Goal: Task Accomplishment & Management: Use online tool/utility

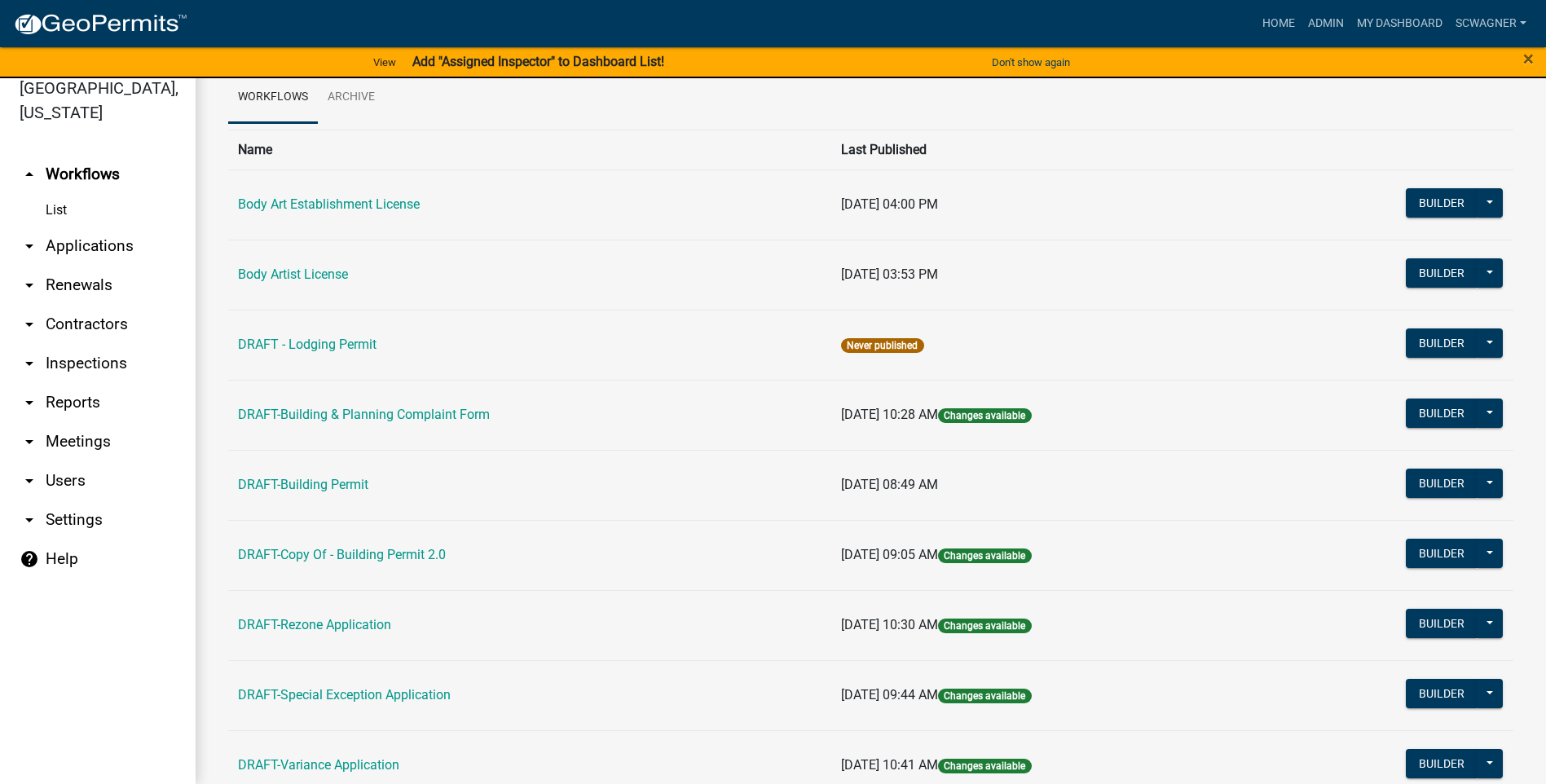
scroll to position [24, 0]
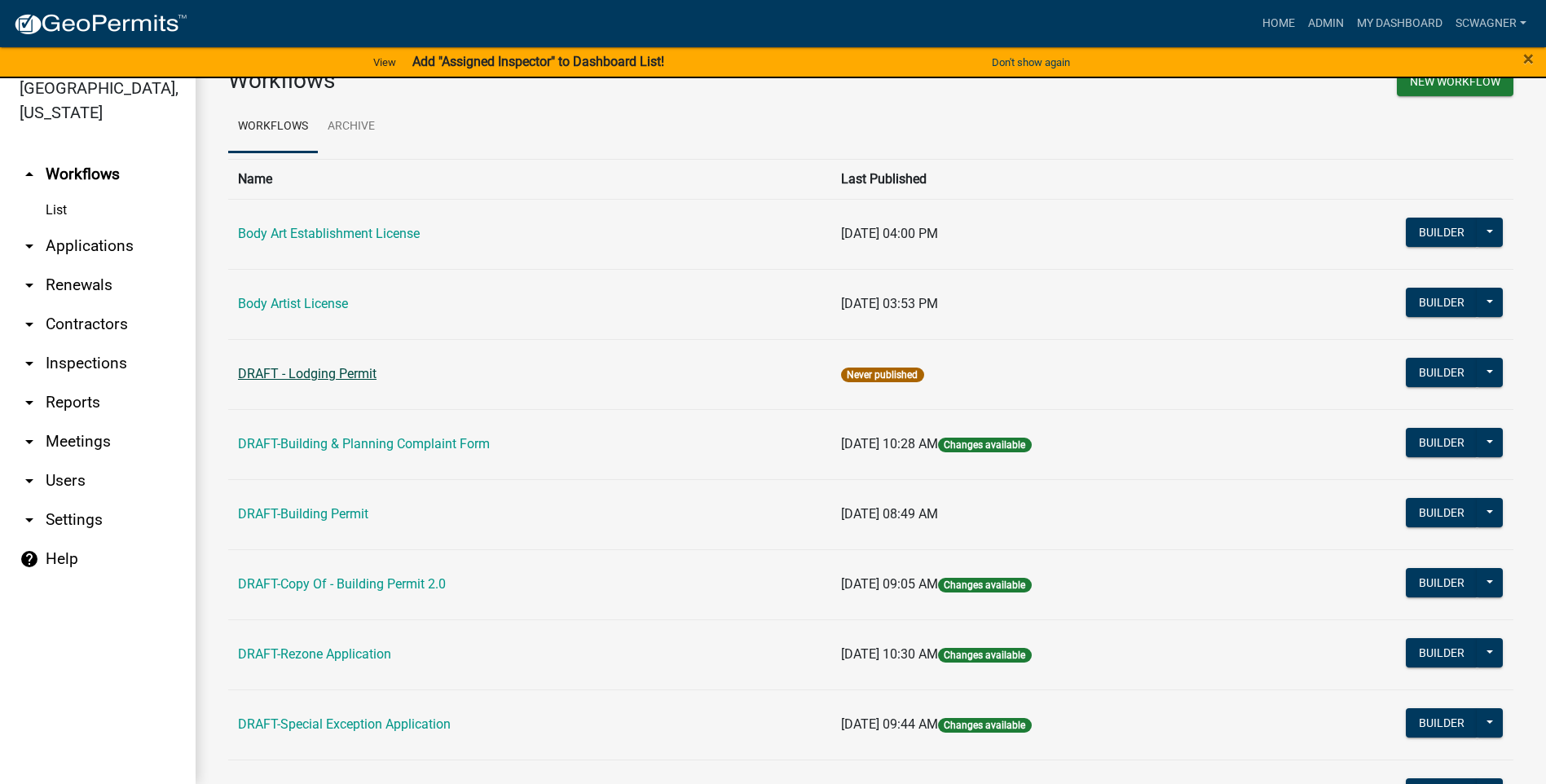
click at [299, 374] on link "DRAFT - Lodging Permit" at bounding box center [307, 373] width 138 height 15
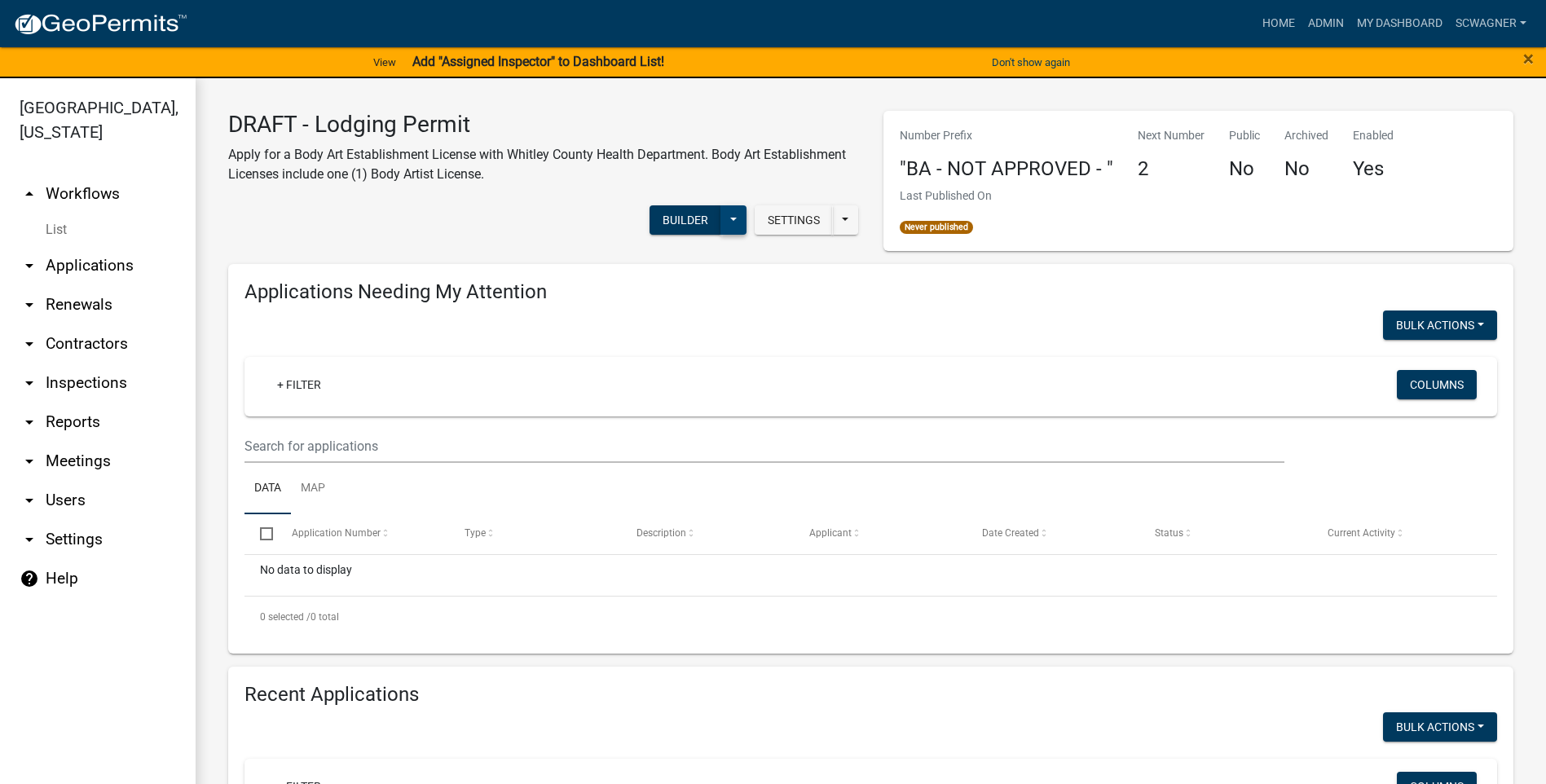
click at [728, 222] on button at bounding box center [732, 219] width 26 height 29
click at [788, 216] on button "Settings" at bounding box center [794, 219] width 78 height 29
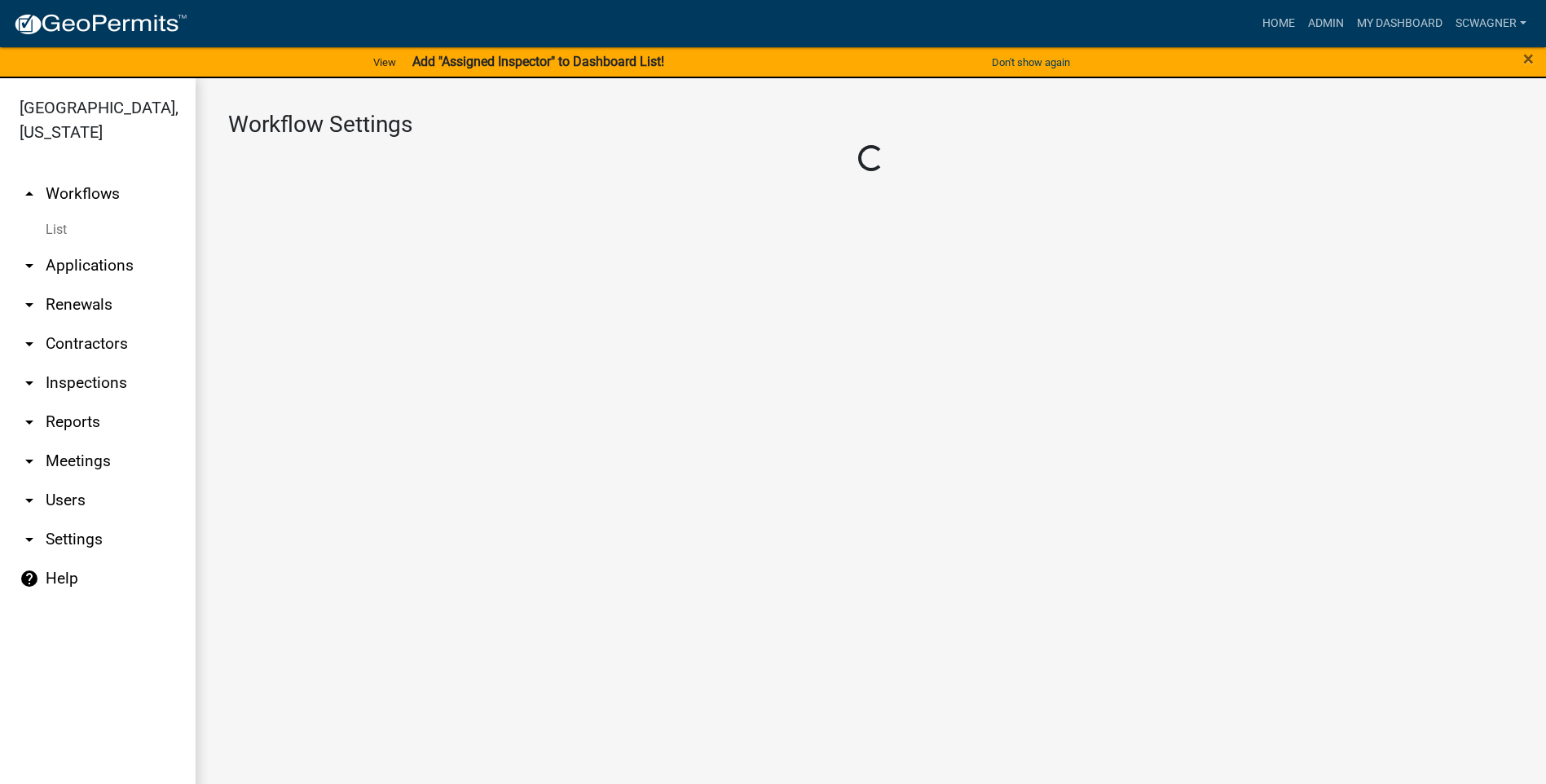
select select "affd9d11-1516-4286-bc41-45dcb5932b59"
select select "4"
select select "1: Object"
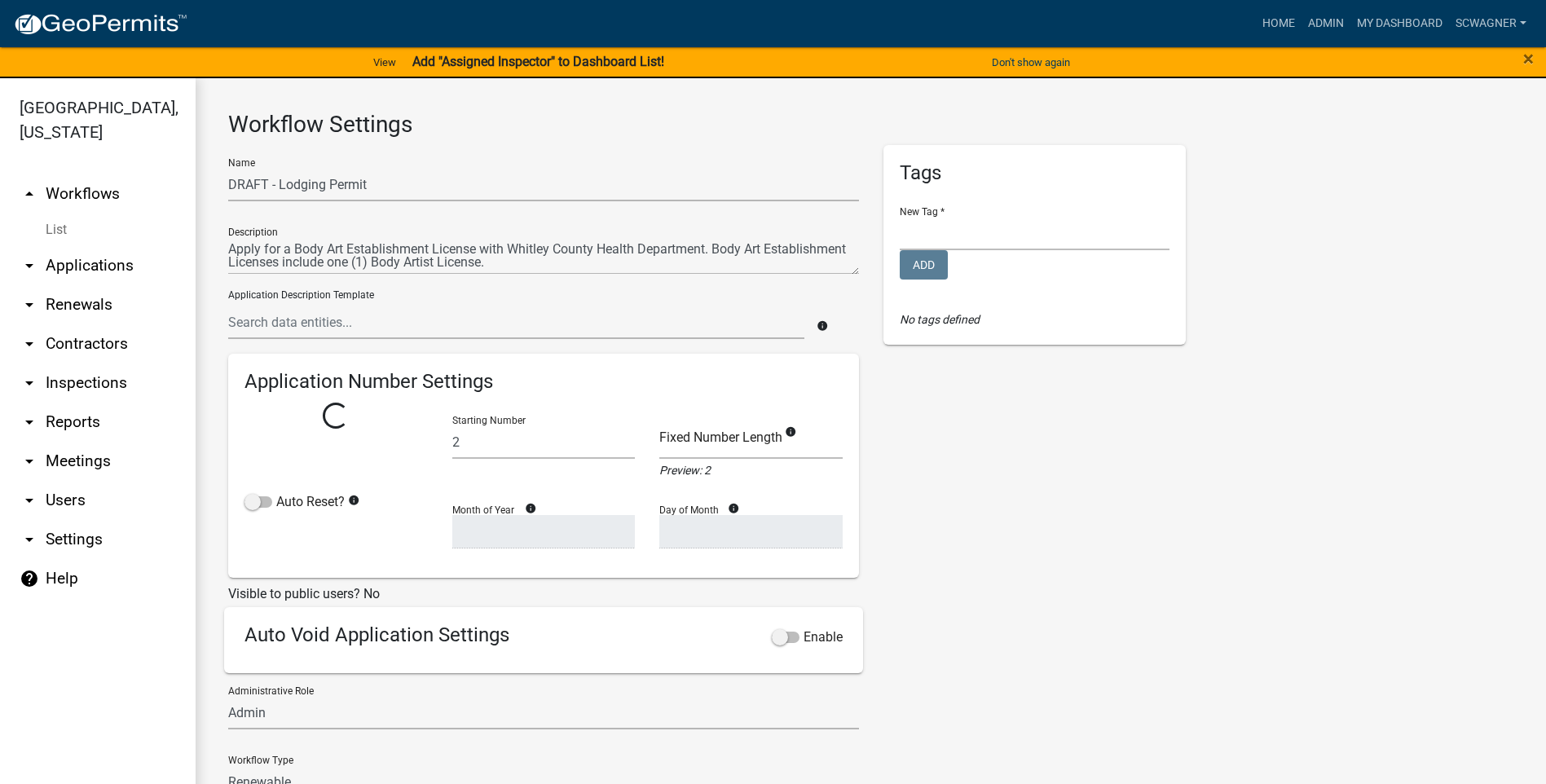
select select "2: 02363bb6-ce23-4c63-aa43-9d7ab4f2ceed"
select select
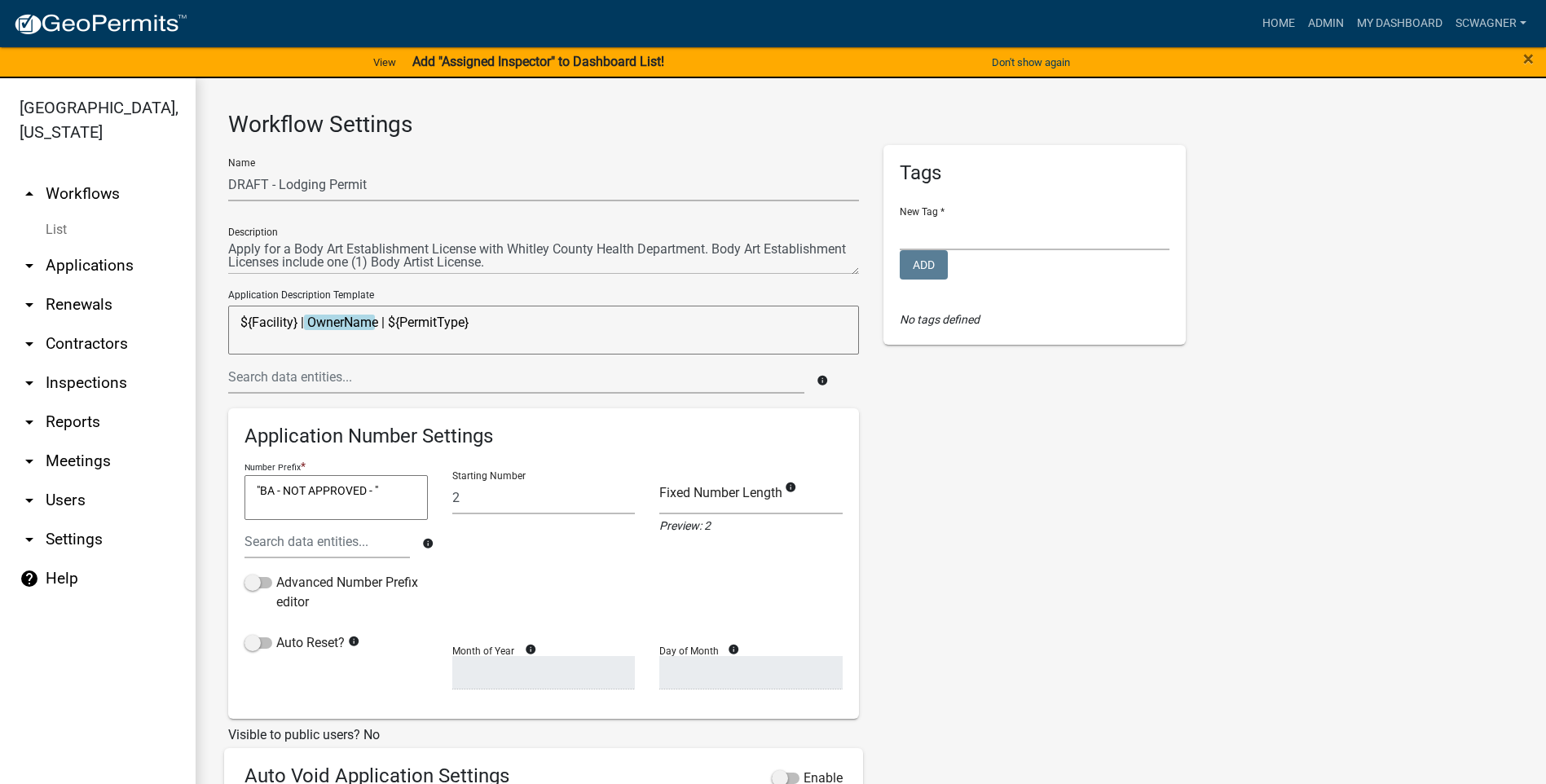
click at [89, 264] on link "arrow_drop_down Applications" at bounding box center [97, 265] width 195 height 39
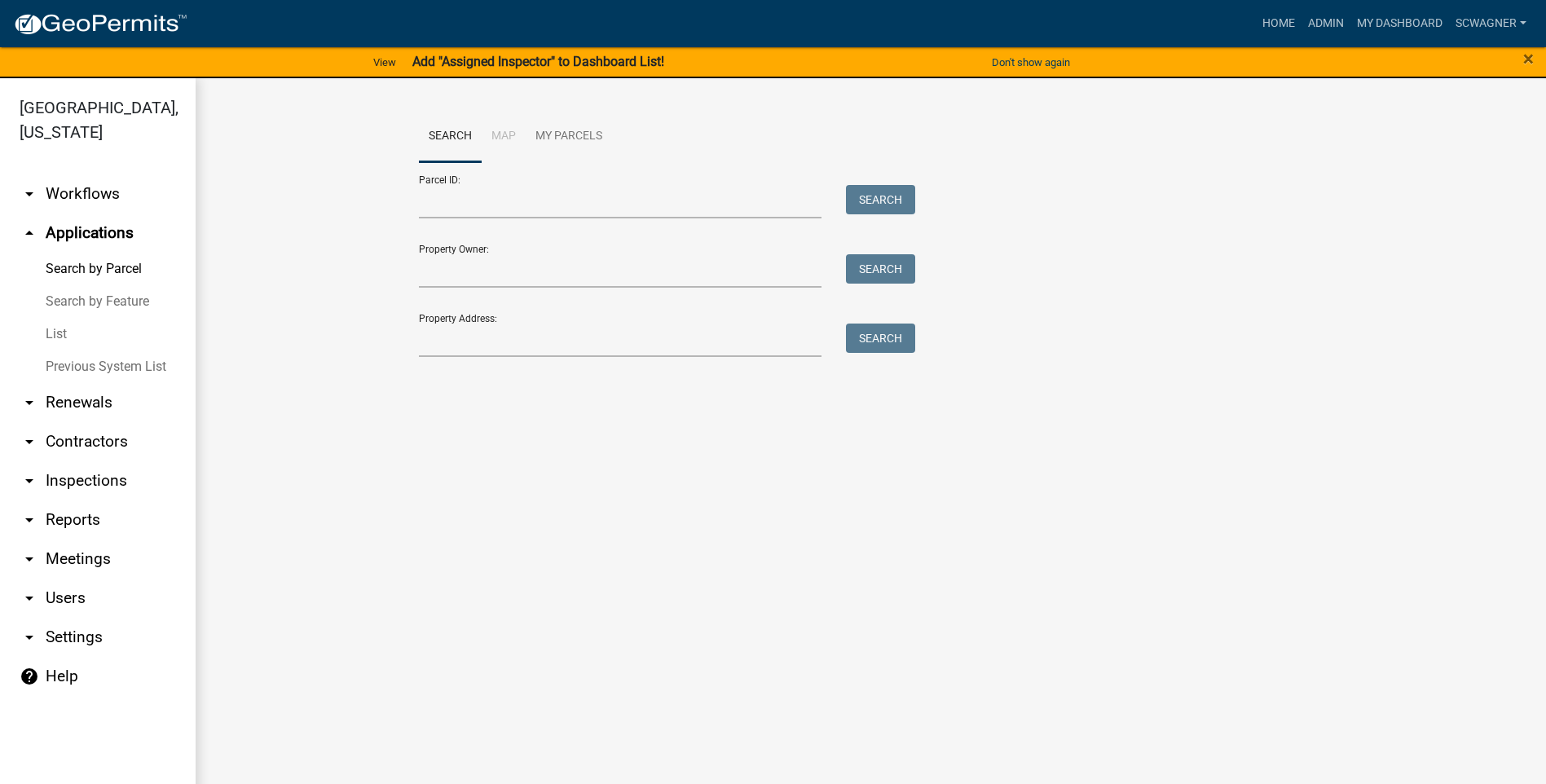
click at [98, 193] on link "arrow_drop_down Workflows" at bounding box center [97, 194] width 195 height 39
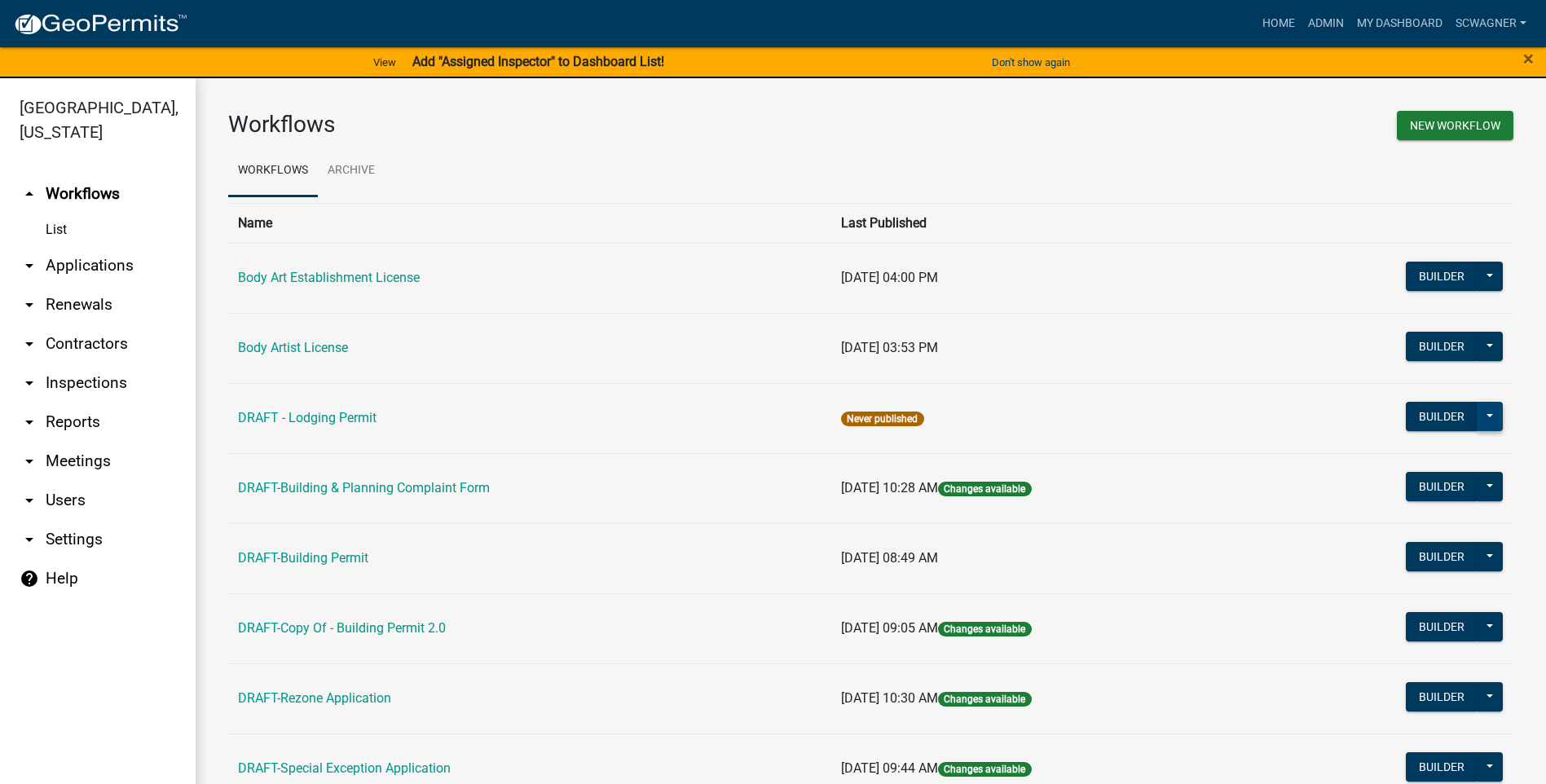
click at [1485, 421] on button at bounding box center [1489, 416] width 26 height 29
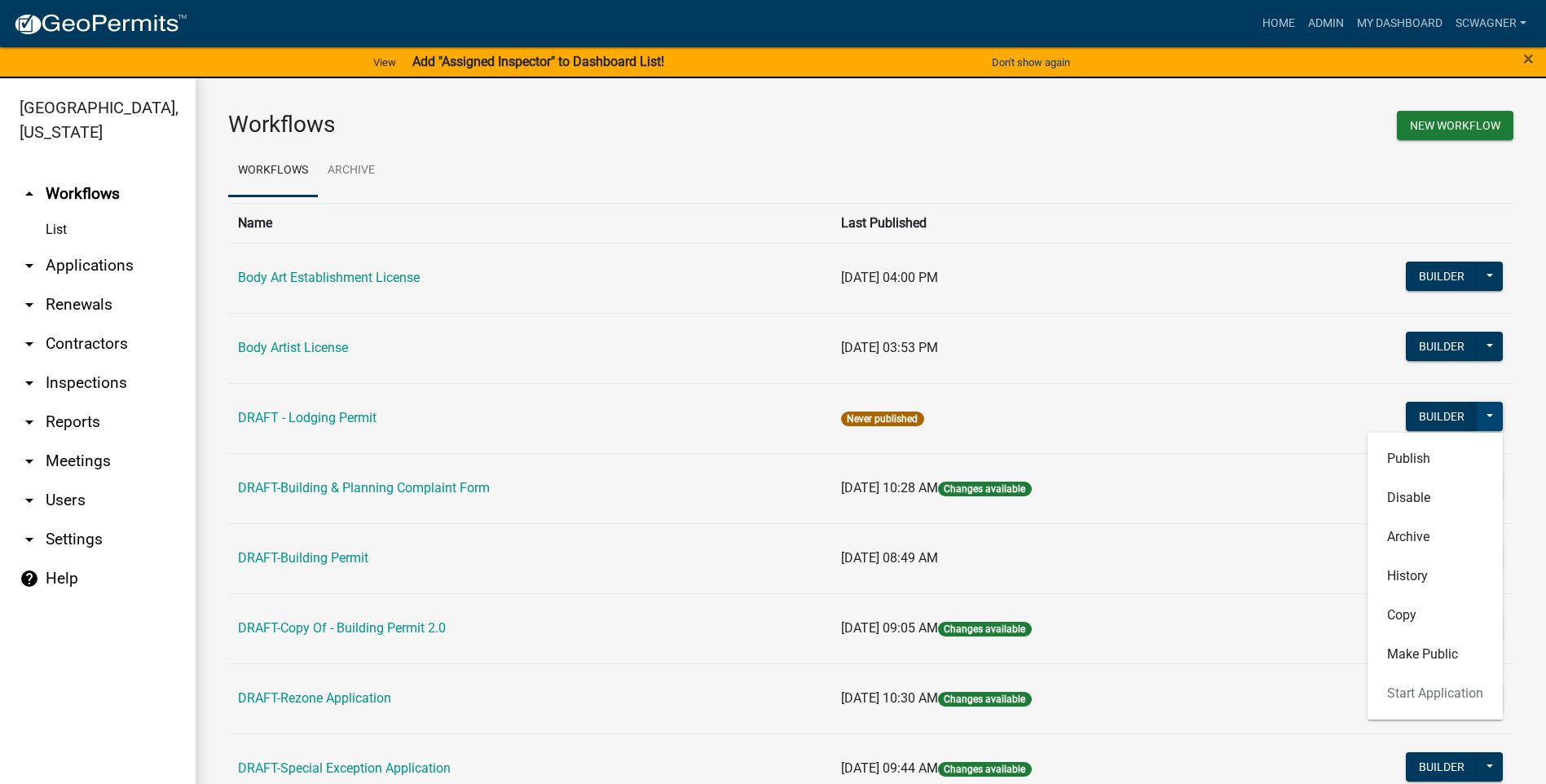
click at [1485, 421] on button at bounding box center [1489, 416] width 26 height 29
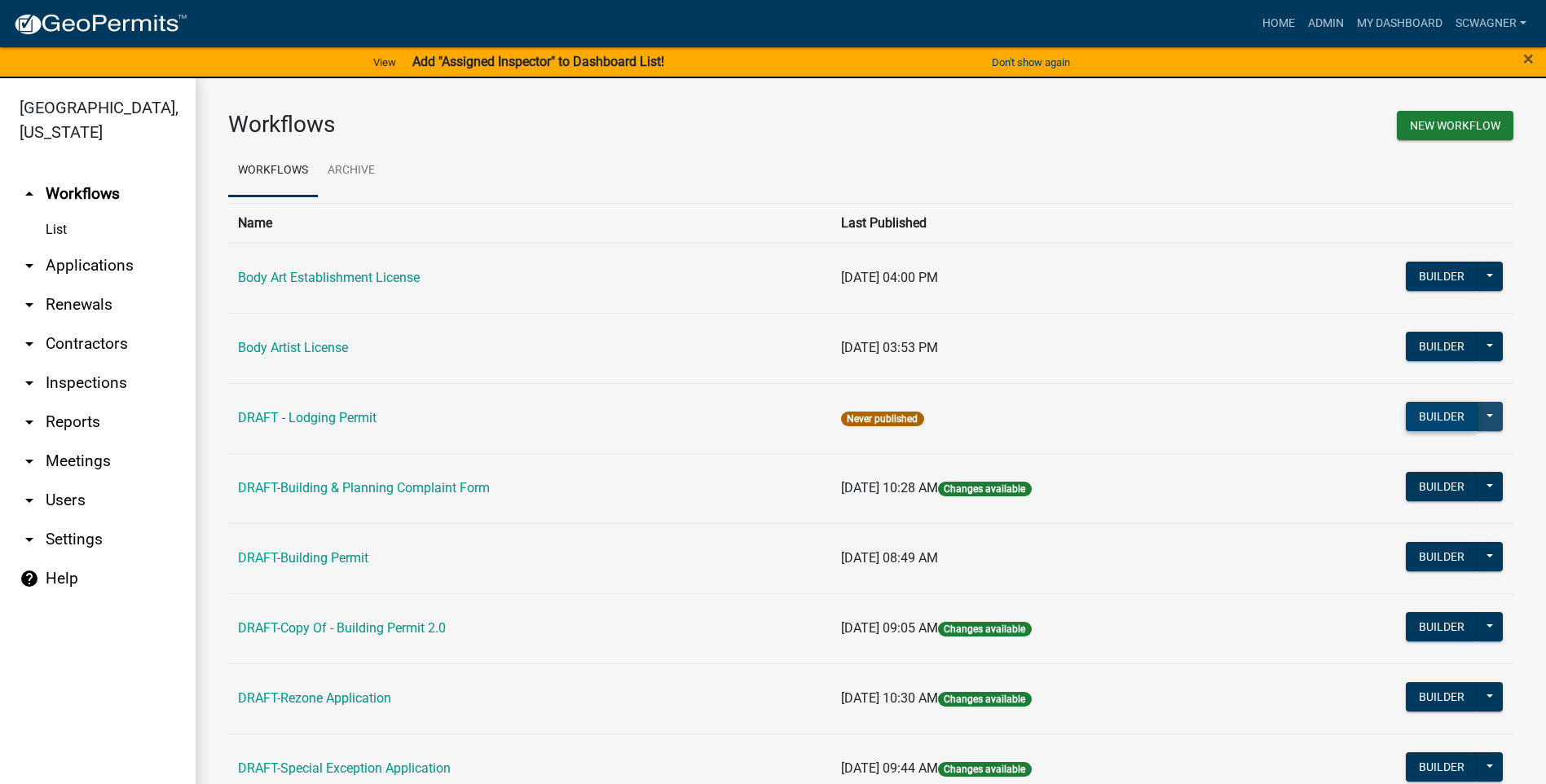
click at [1452, 415] on button "Builder" at bounding box center [1441, 416] width 71 height 29
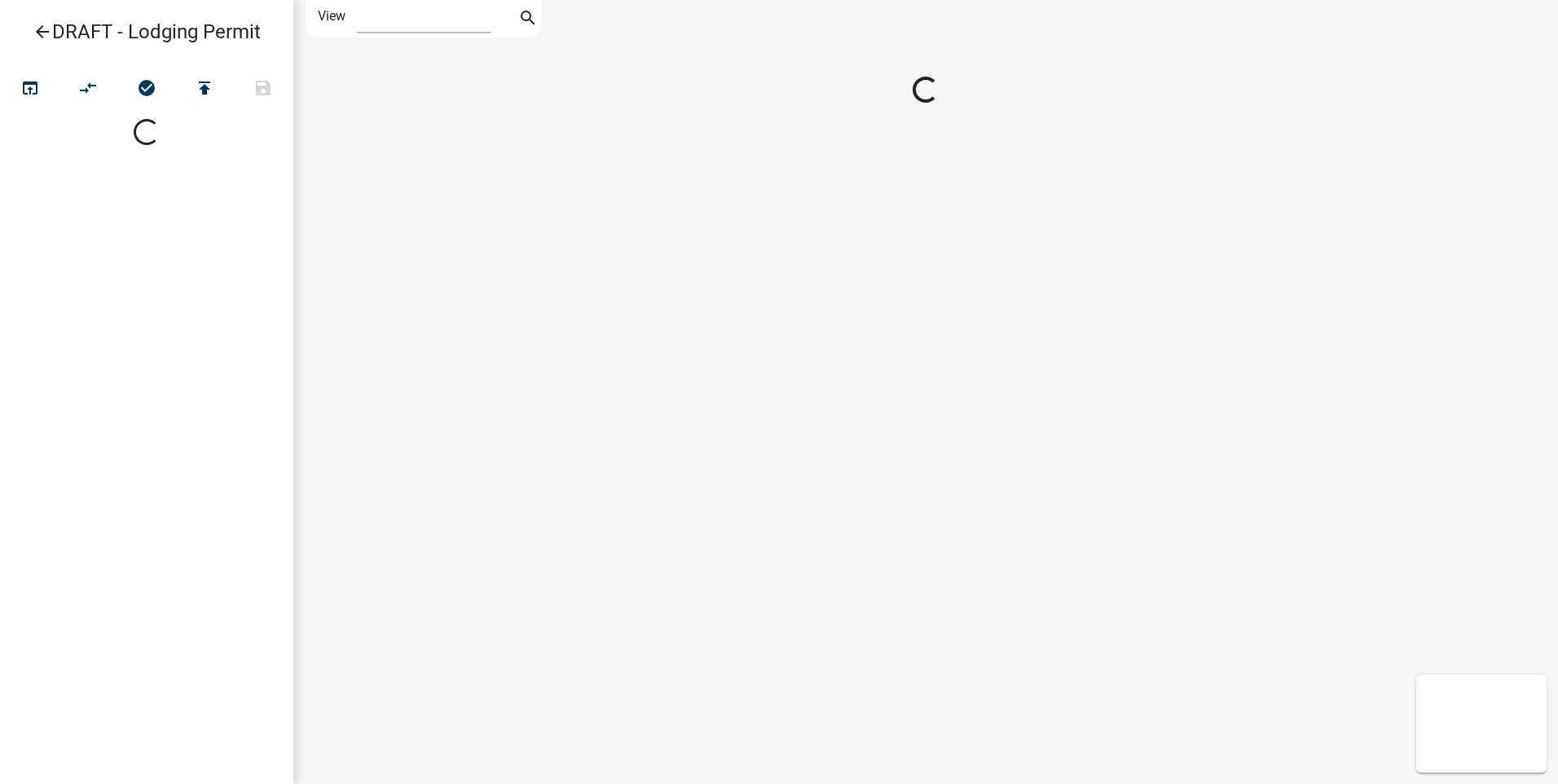
select select "1"
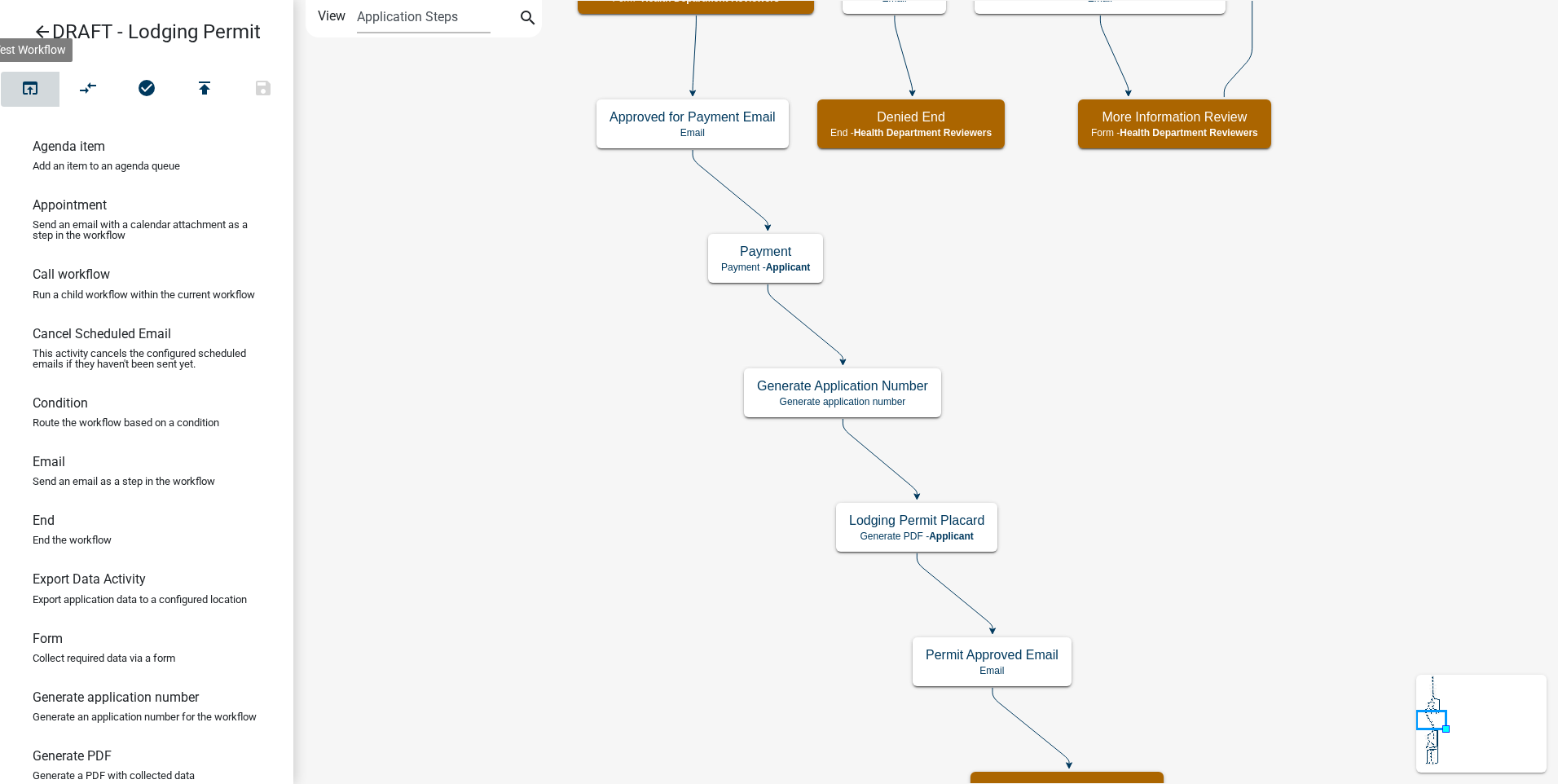
click at [33, 91] on icon "open_in_browser" at bounding box center [30, 90] width 20 height 23
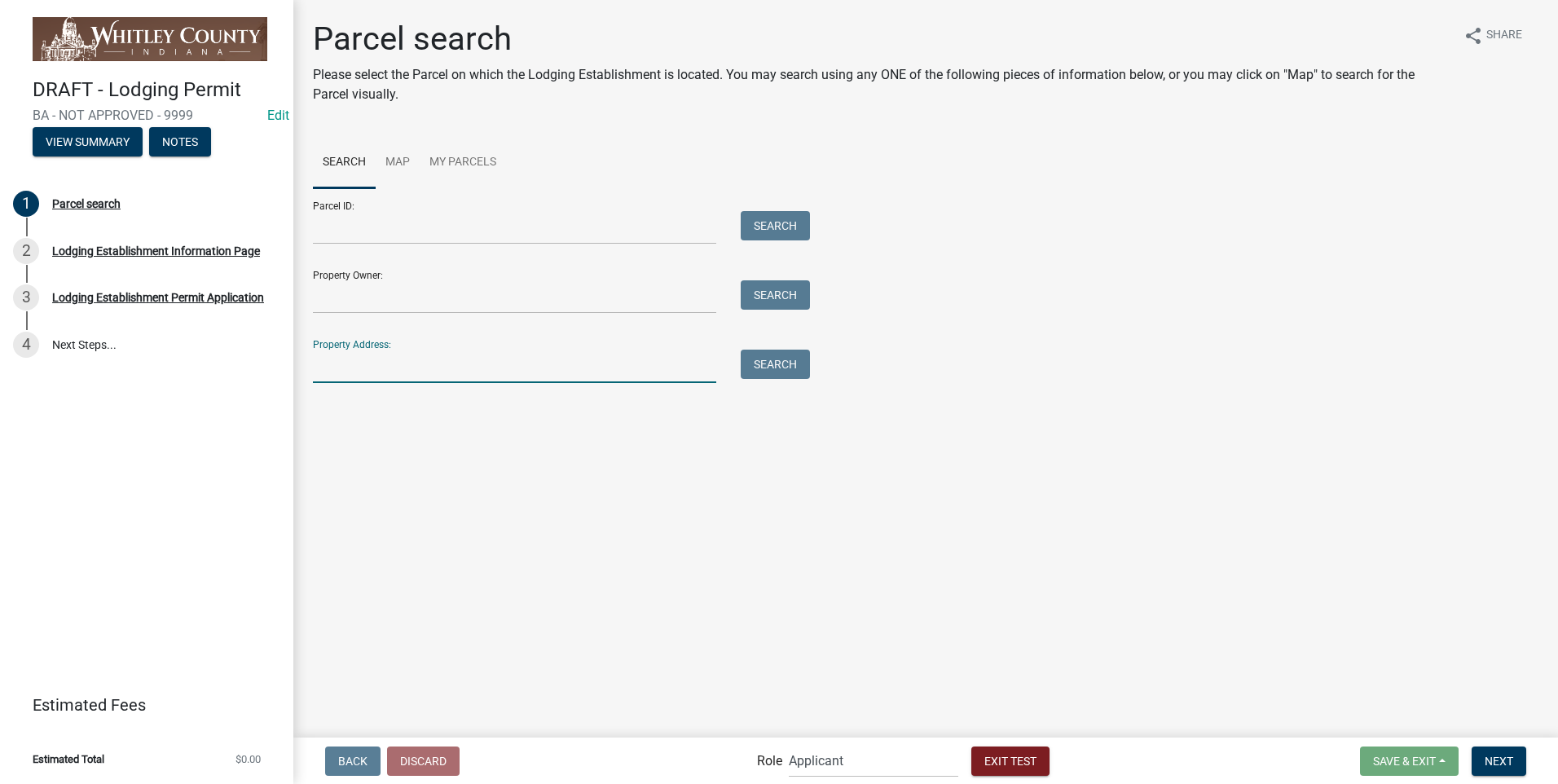
click at [338, 368] on input "Property Address:" at bounding box center [514, 365] width 404 height 33
type input "[STREET_ADDRESS]"
type input "[PERSON_NAME] [PERSON_NAME]"
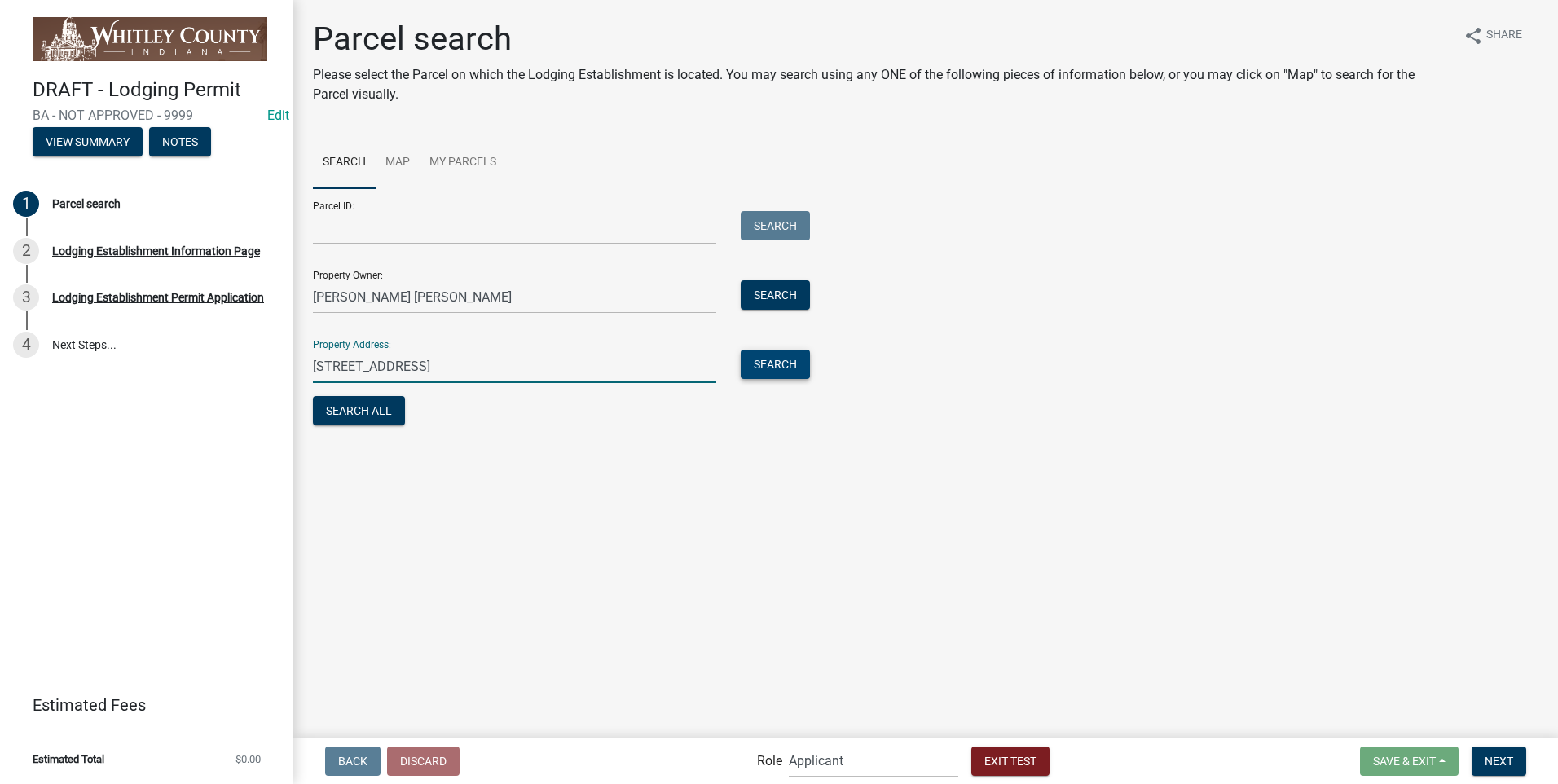
click at [793, 360] on button "Search" at bounding box center [775, 363] width 70 height 29
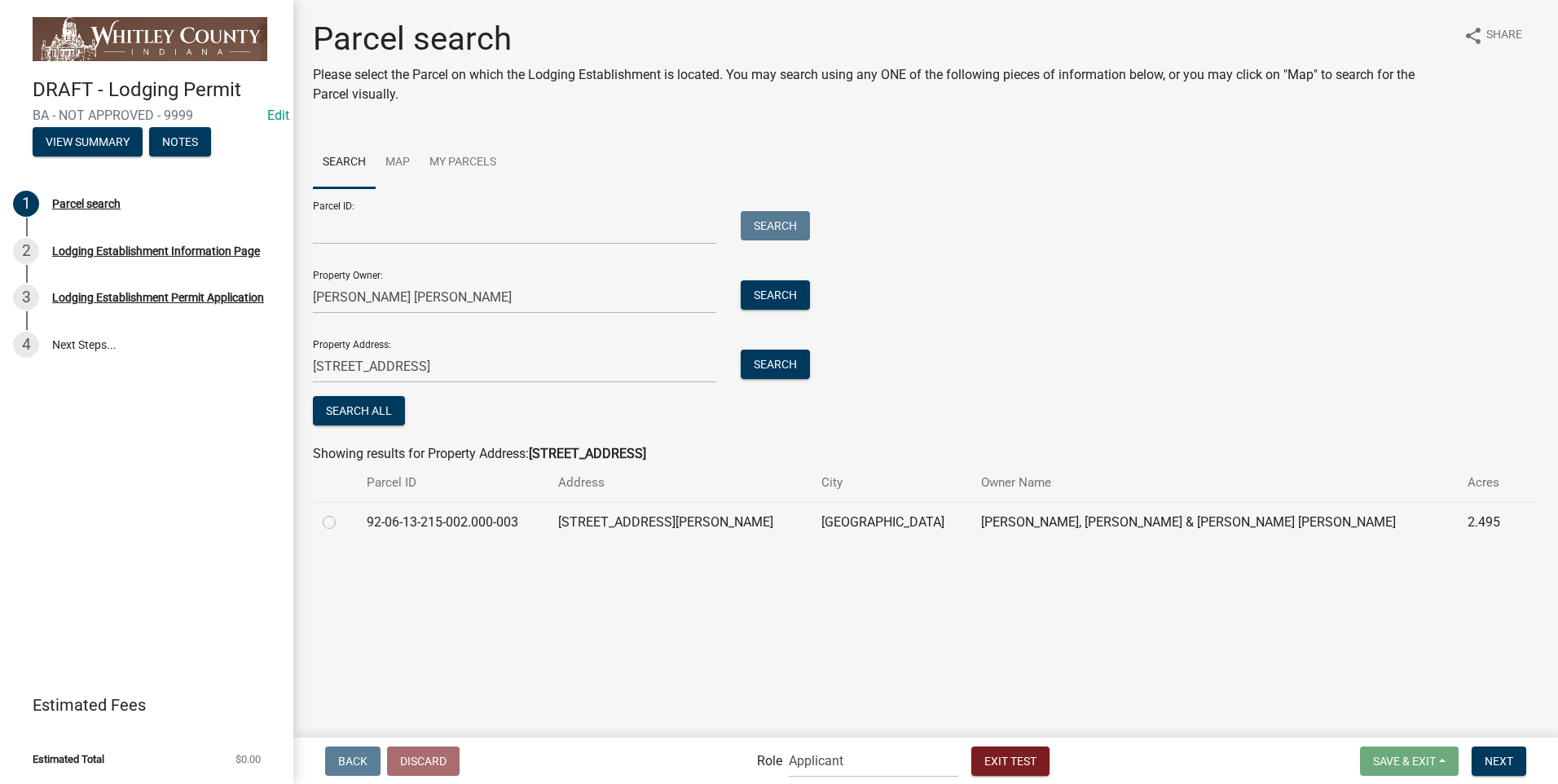
click at [342, 512] on label at bounding box center [342, 512] width 0 height 0
click at [342, 522] on input "radio" at bounding box center [348, 518] width 11 height 11
radio input "true"
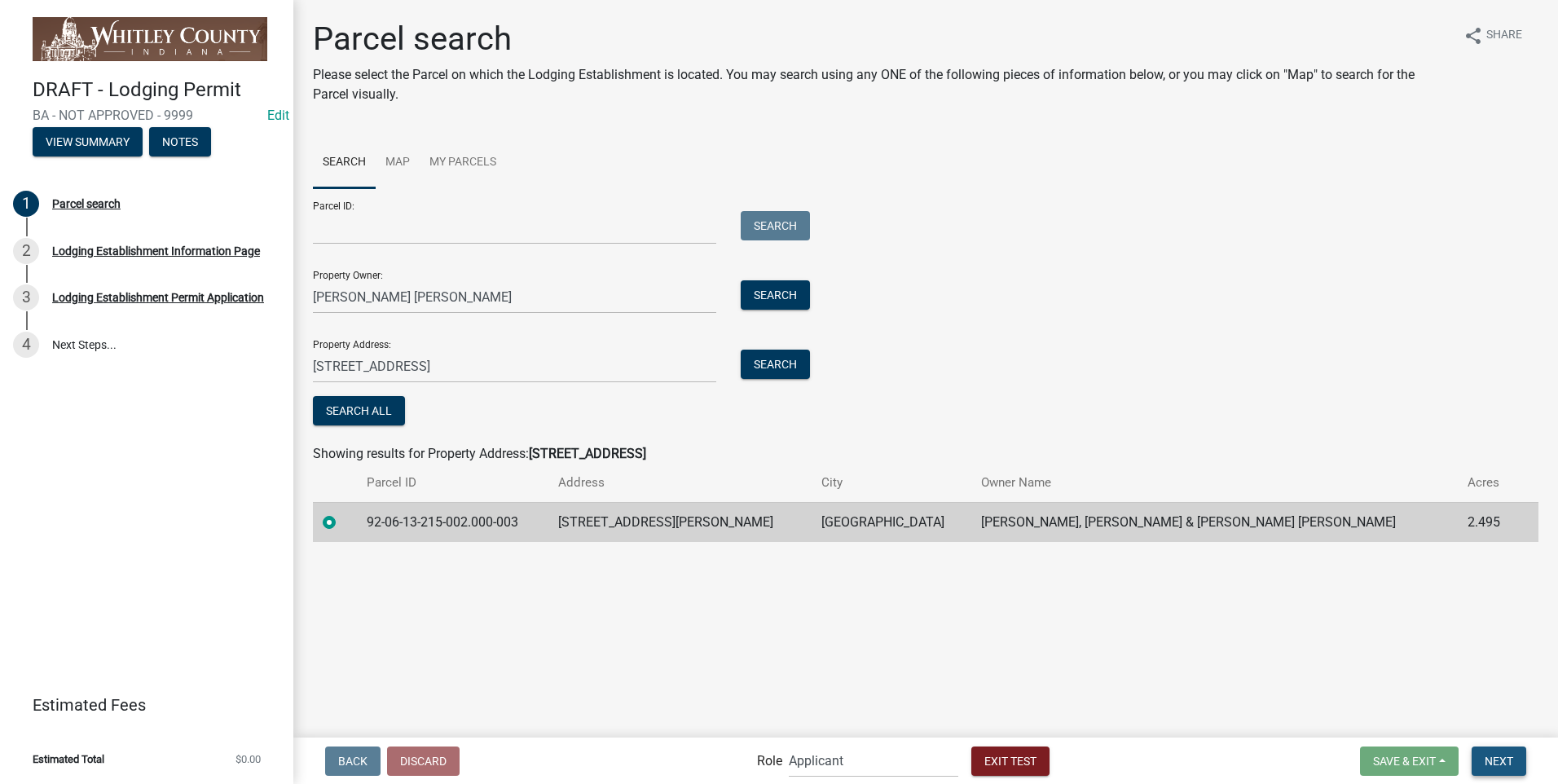
click at [1498, 757] on span "Next" at bounding box center [1499, 760] width 29 height 13
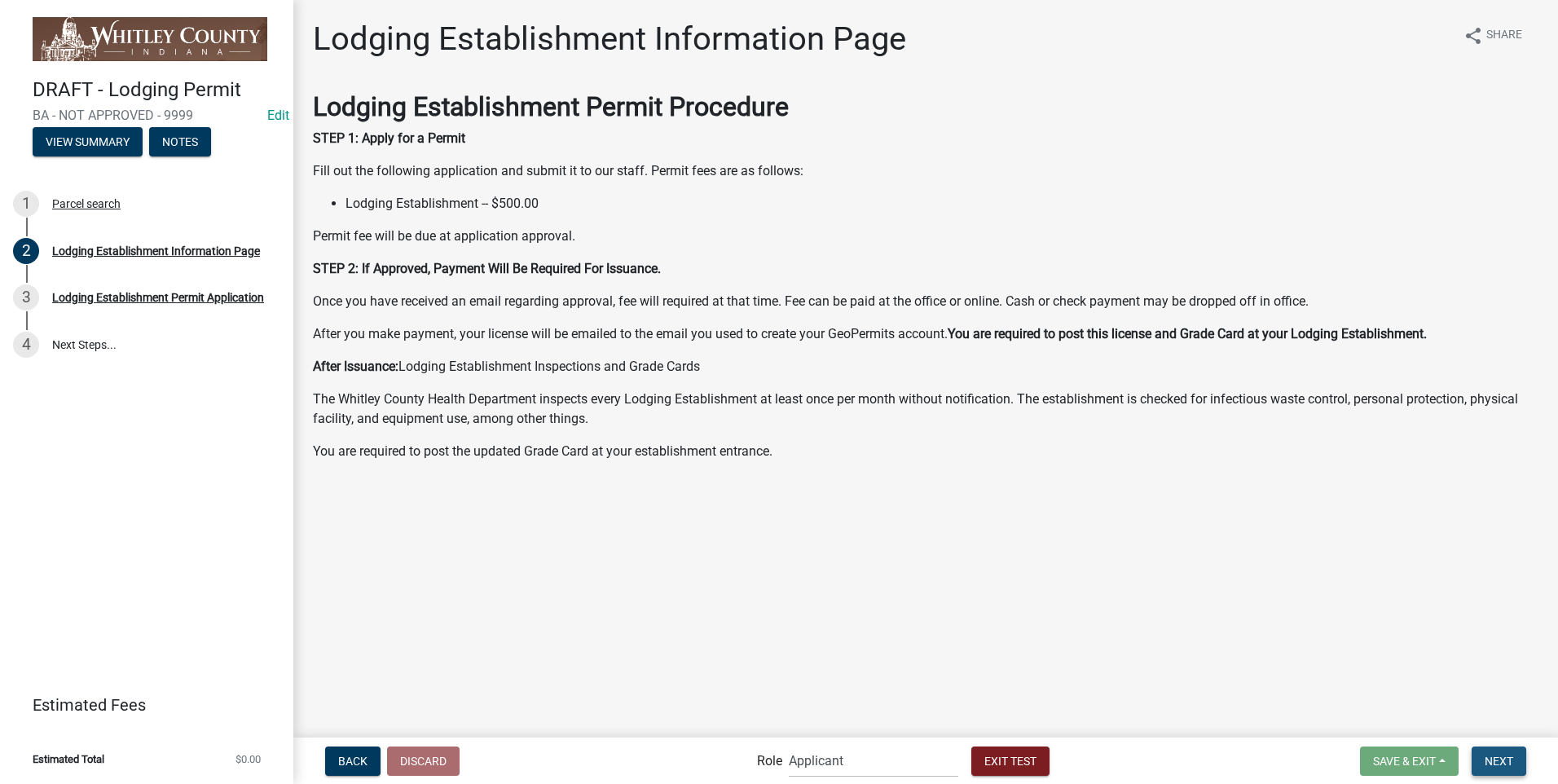
click at [1501, 761] on span "Next" at bounding box center [1499, 760] width 29 height 13
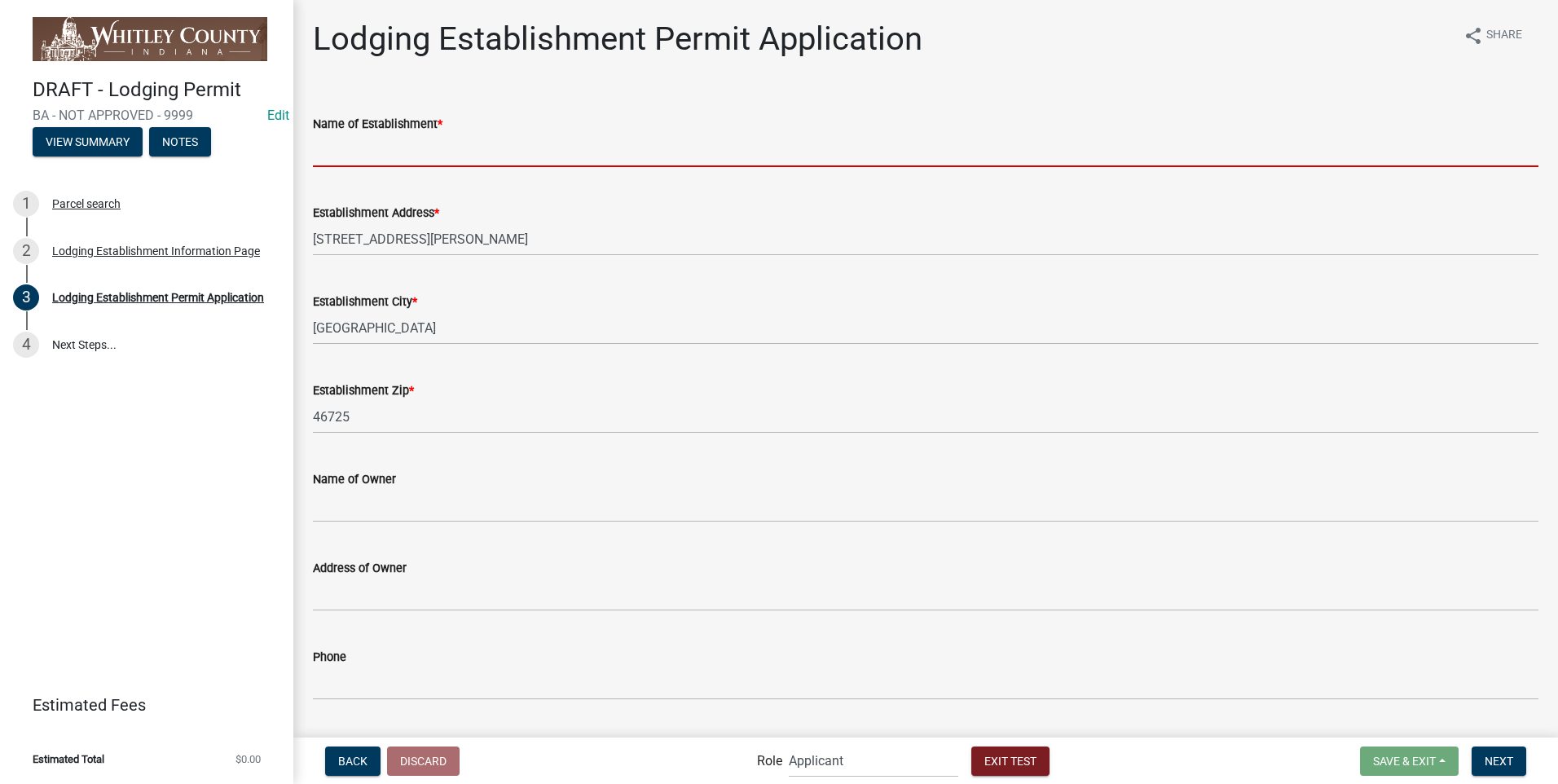
click at [424, 143] on input "Name of Establishment *" at bounding box center [925, 150] width 1226 height 33
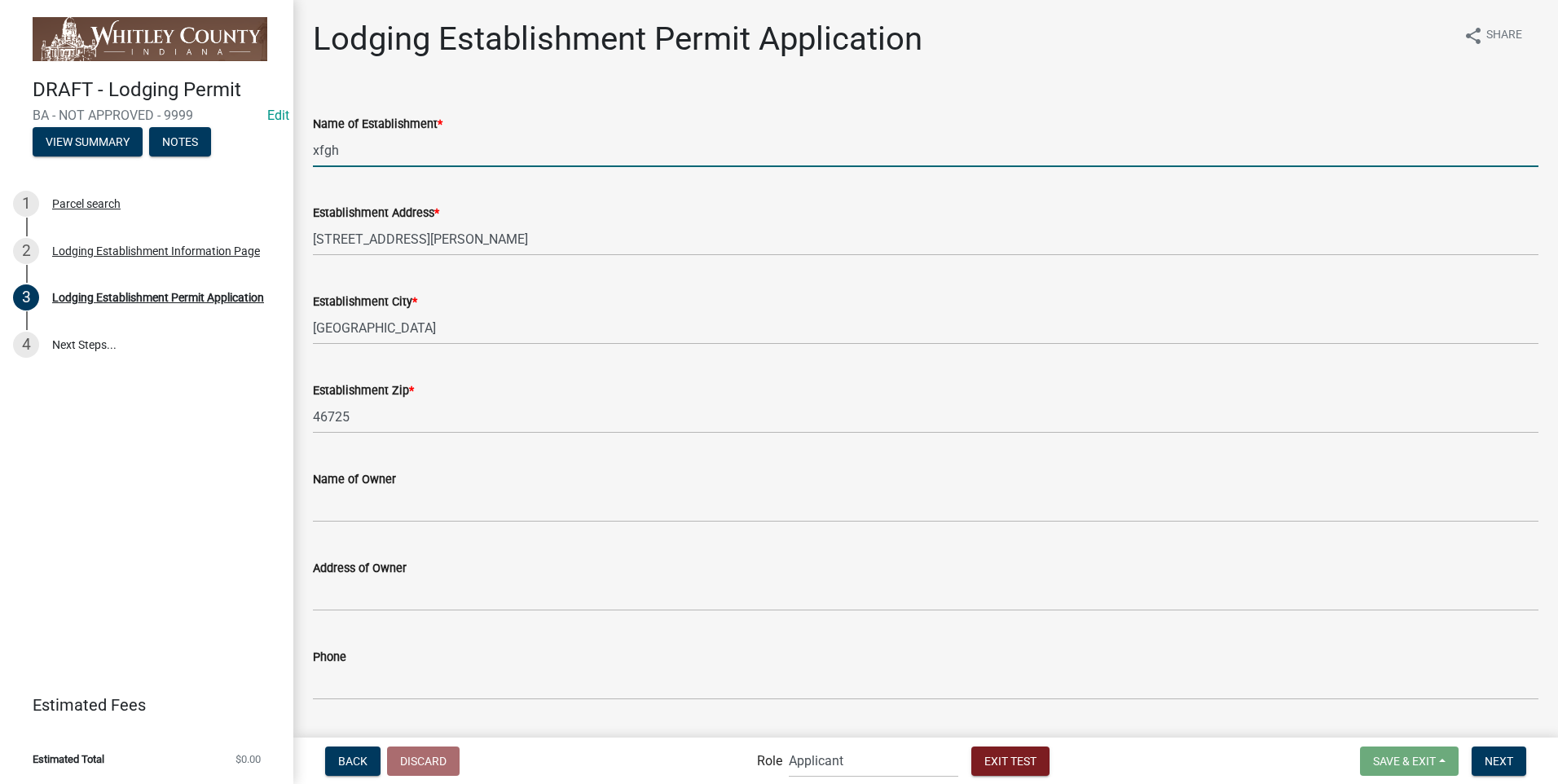
type input "xfgh"
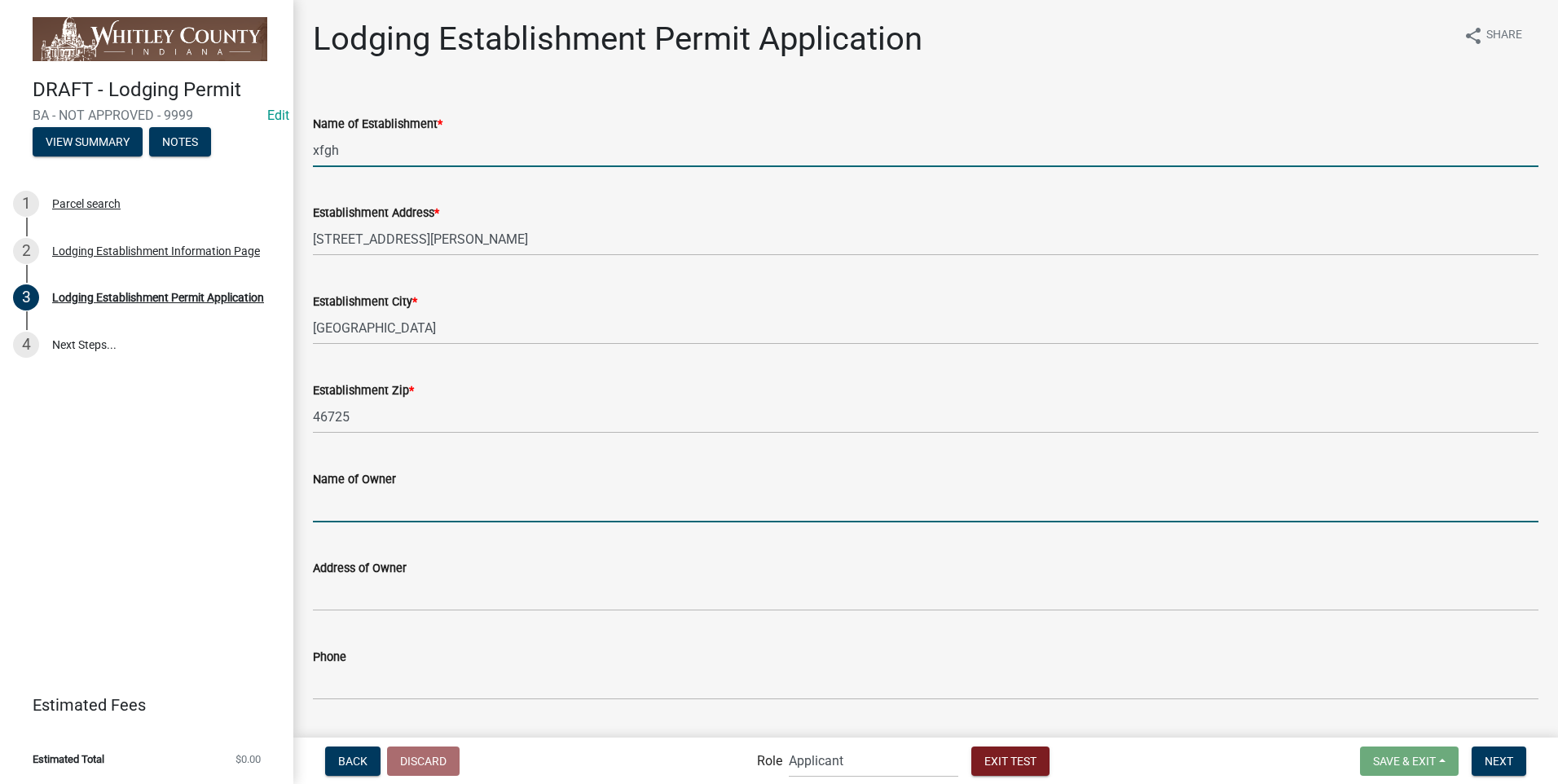
click at [387, 503] on input "Name of Owner" at bounding box center [925, 505] width 1226 height 33
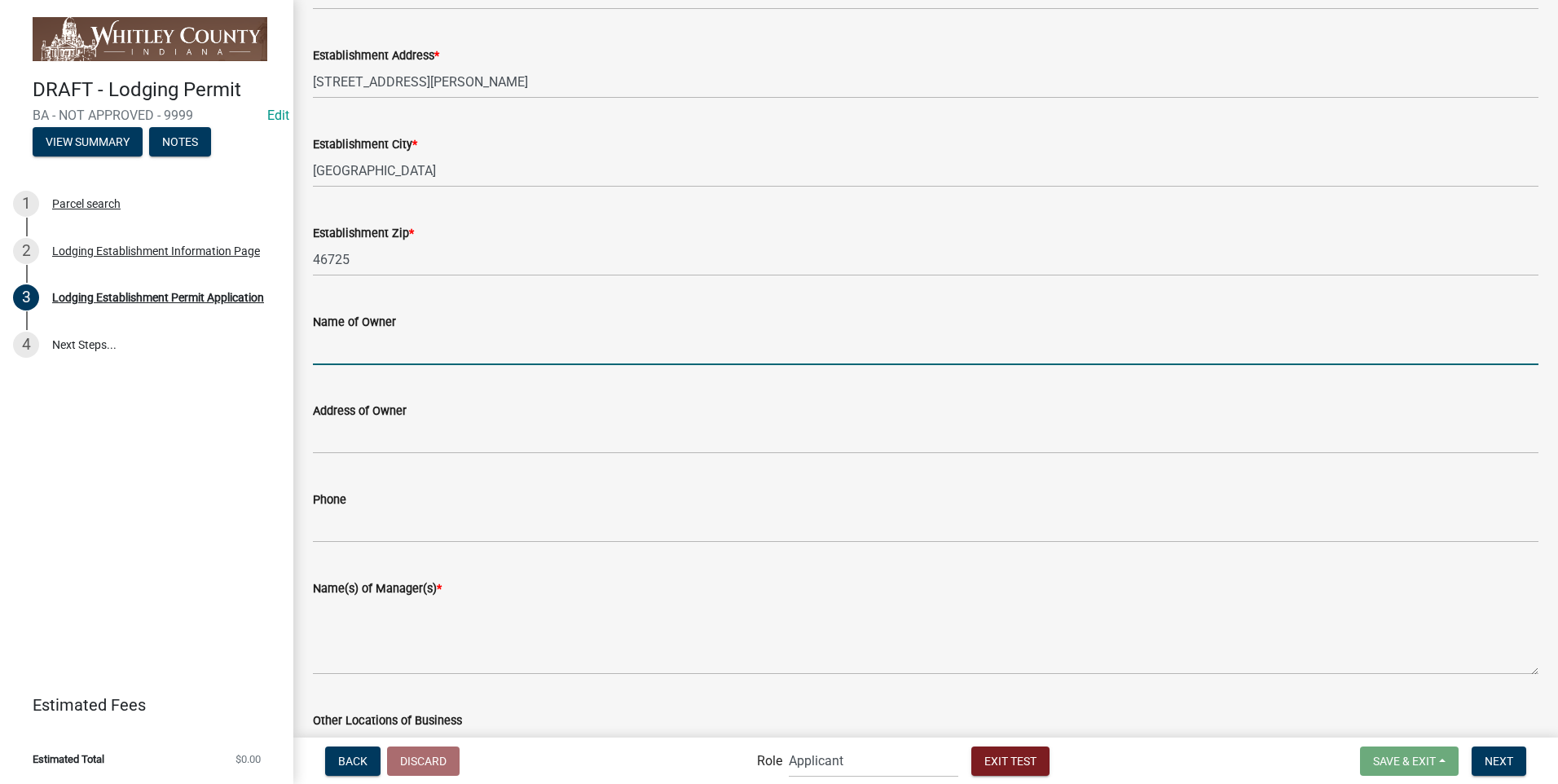
scroll to position [407, 0]
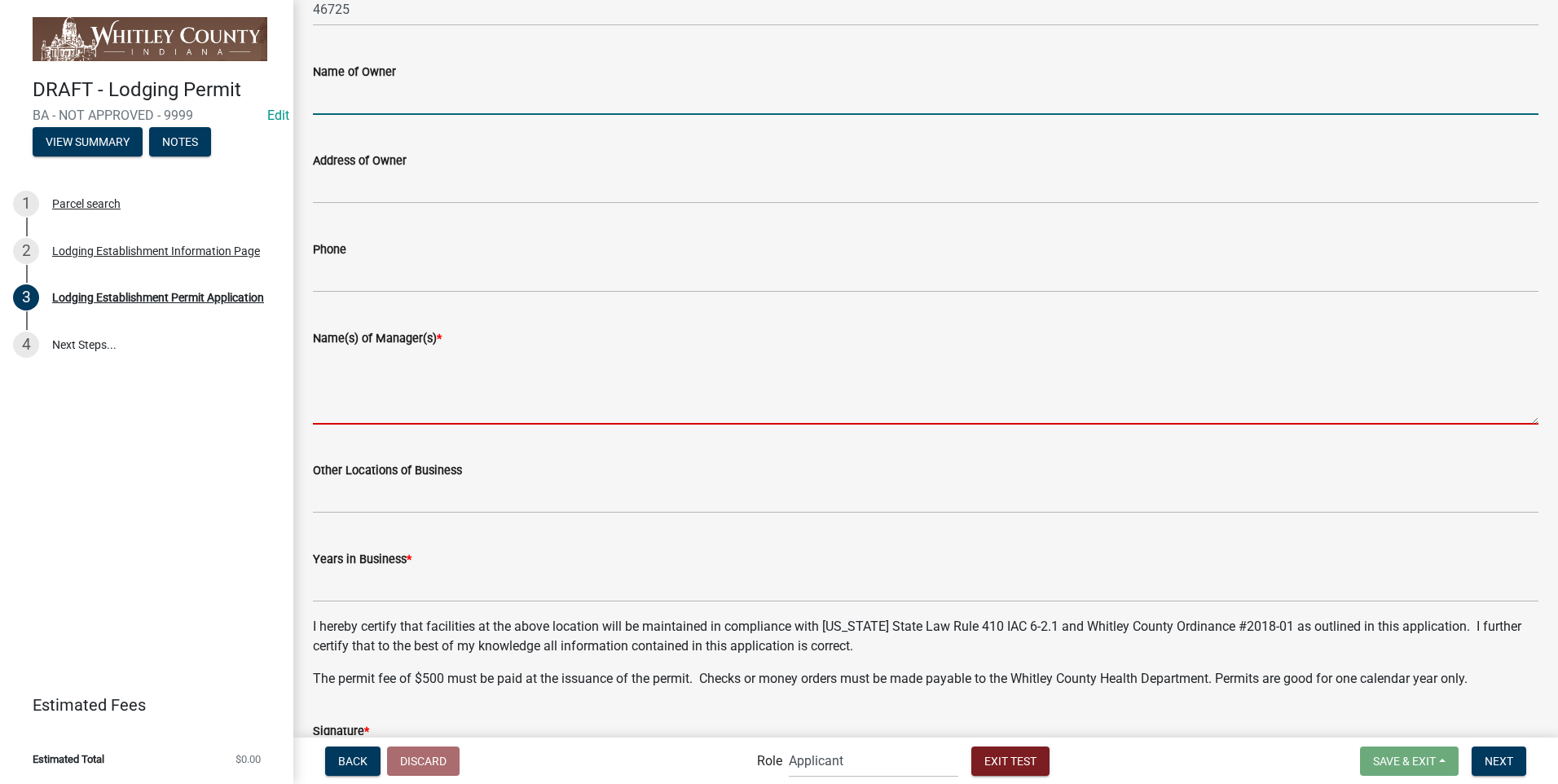
click at [447, 398] on textarea "Name(s) of Manager(s) *" at bounding box center [925, 386] width 1226 height 77
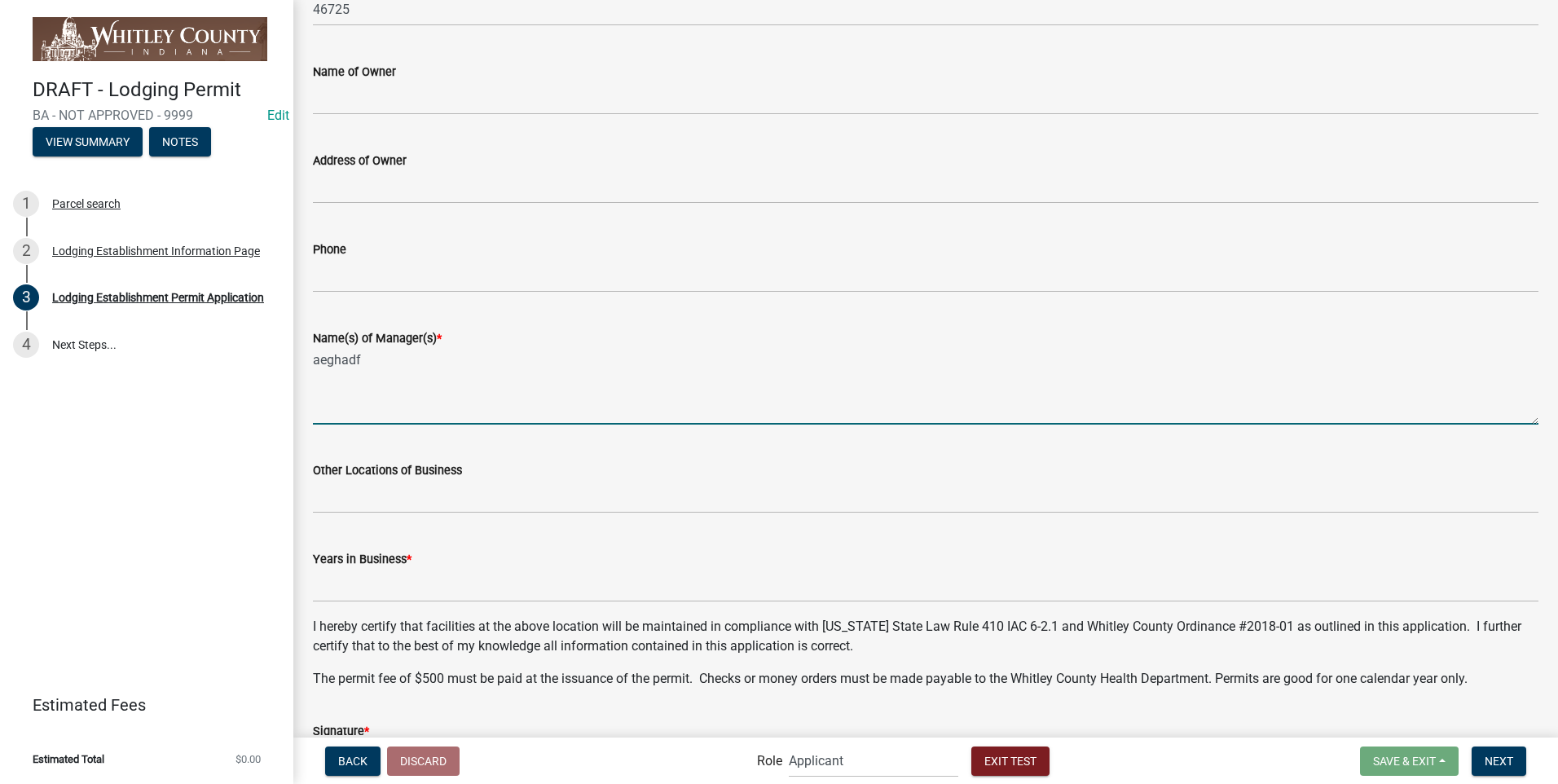
type textarea "aeghadf"
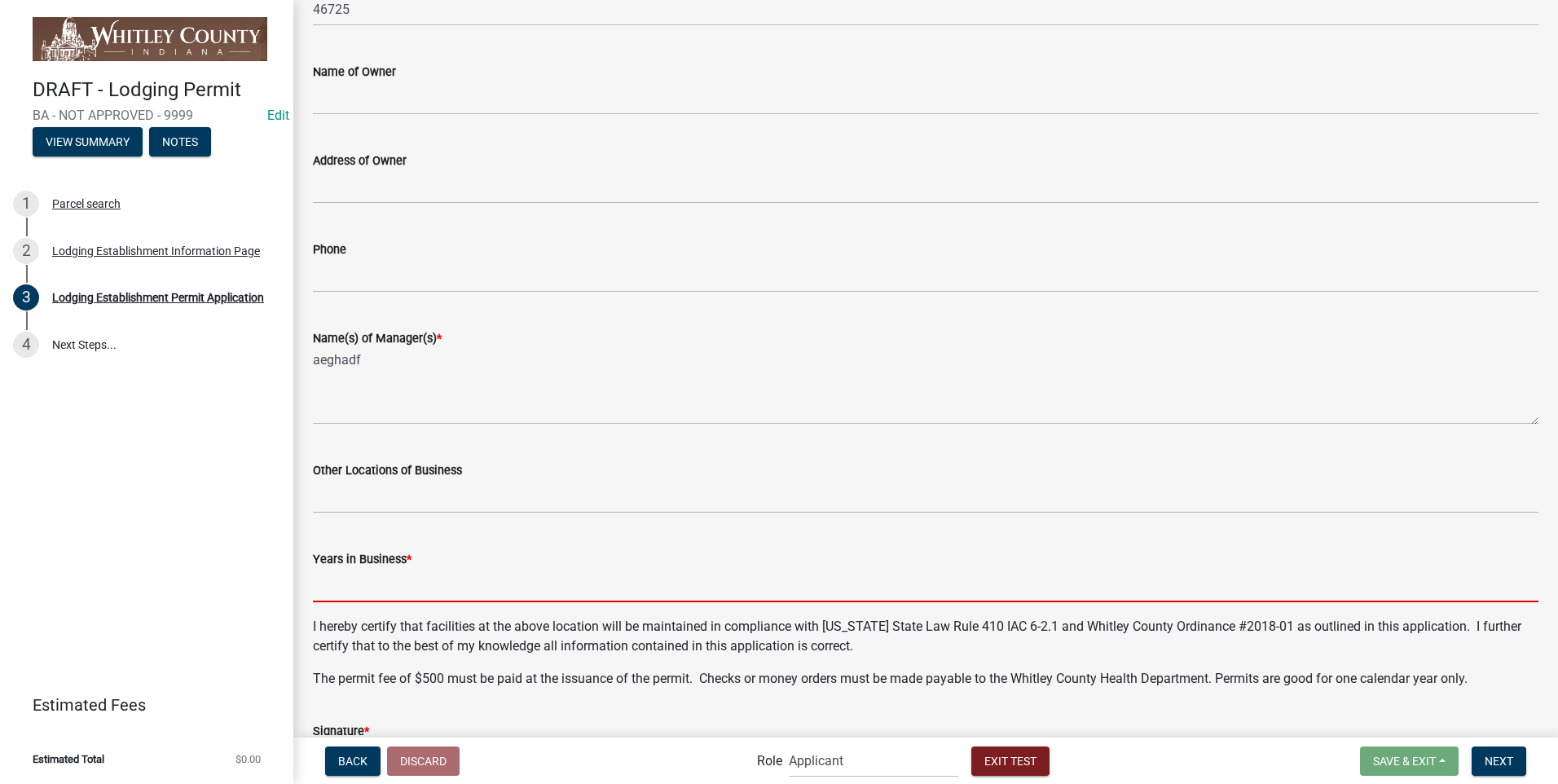
click at [441, 595] on input "text" at bounding box center [925, 584] width 1226 height 33
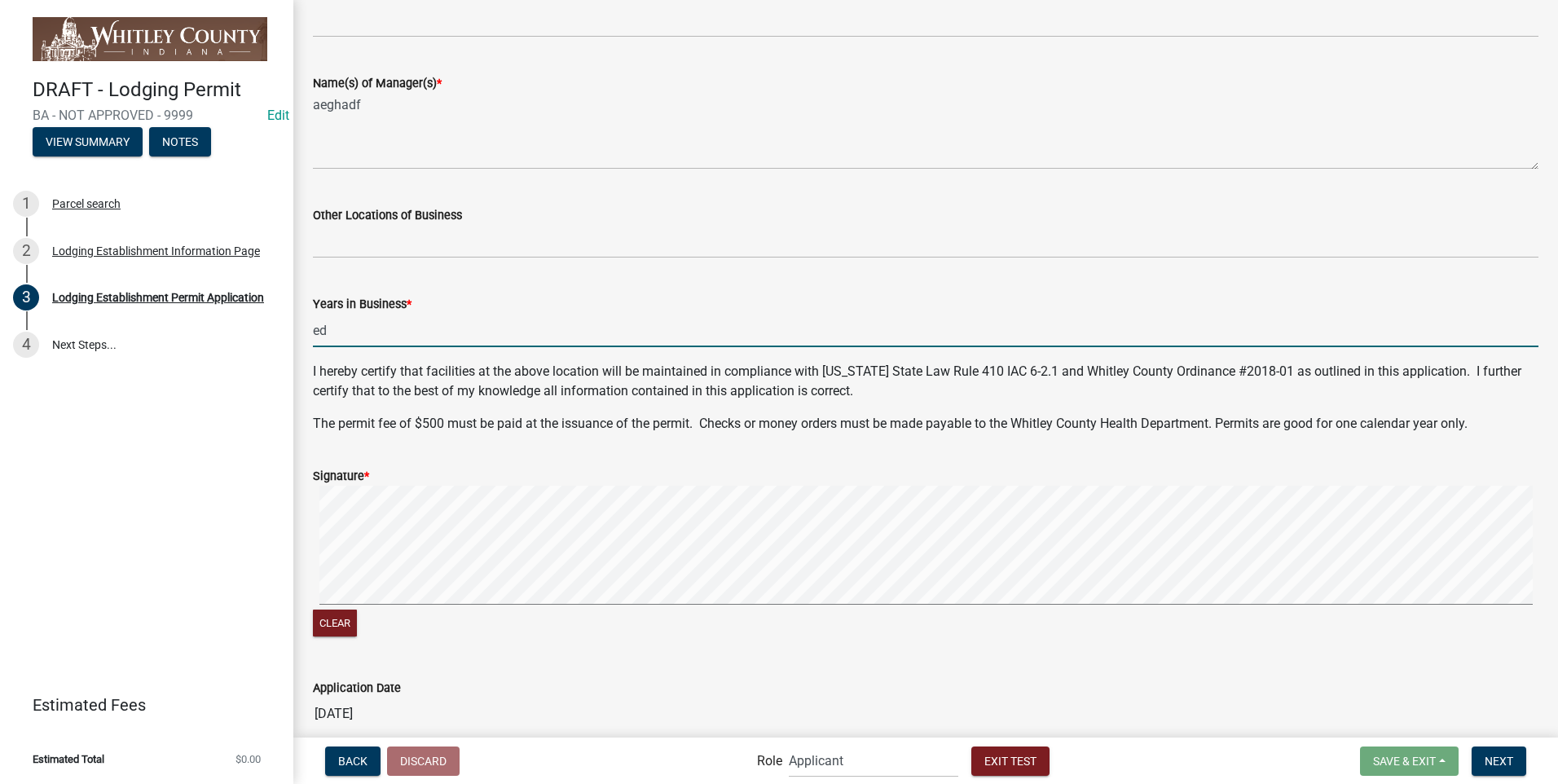
scroll to position [734, 0]
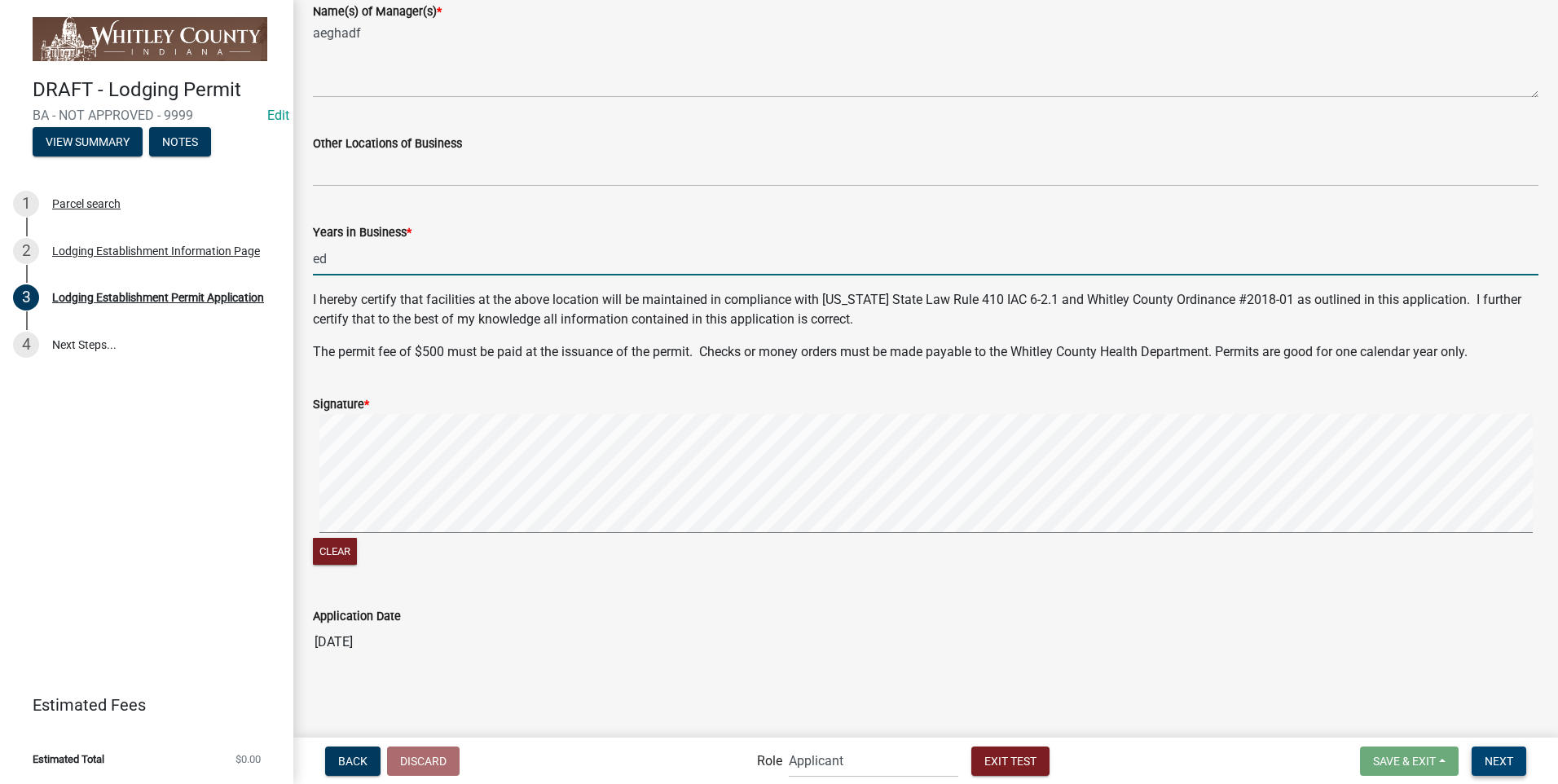
type input "0"
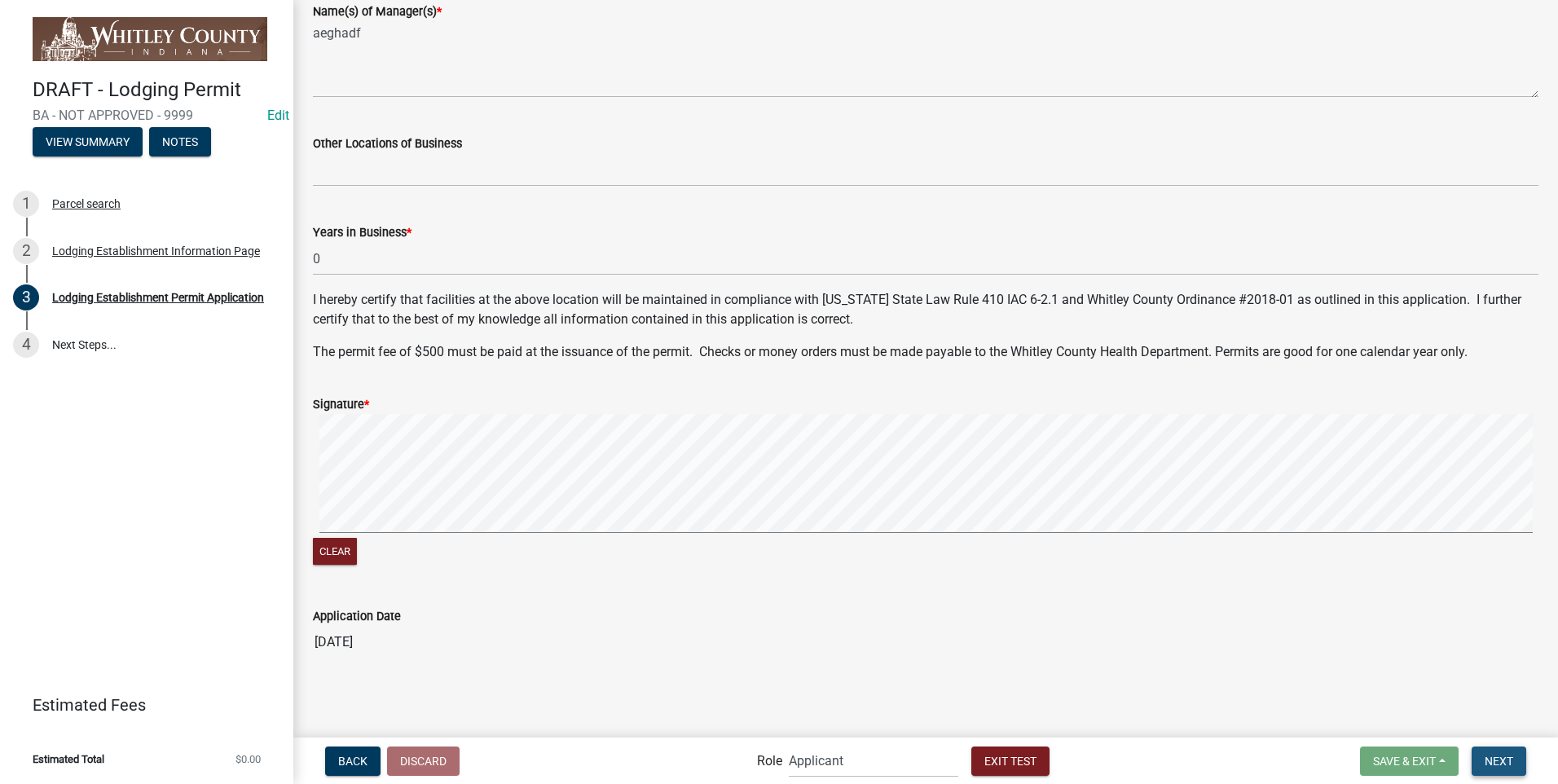
click at [1497, 755] on span "Next" at bounding box center [1499, 760] width 29 height 13
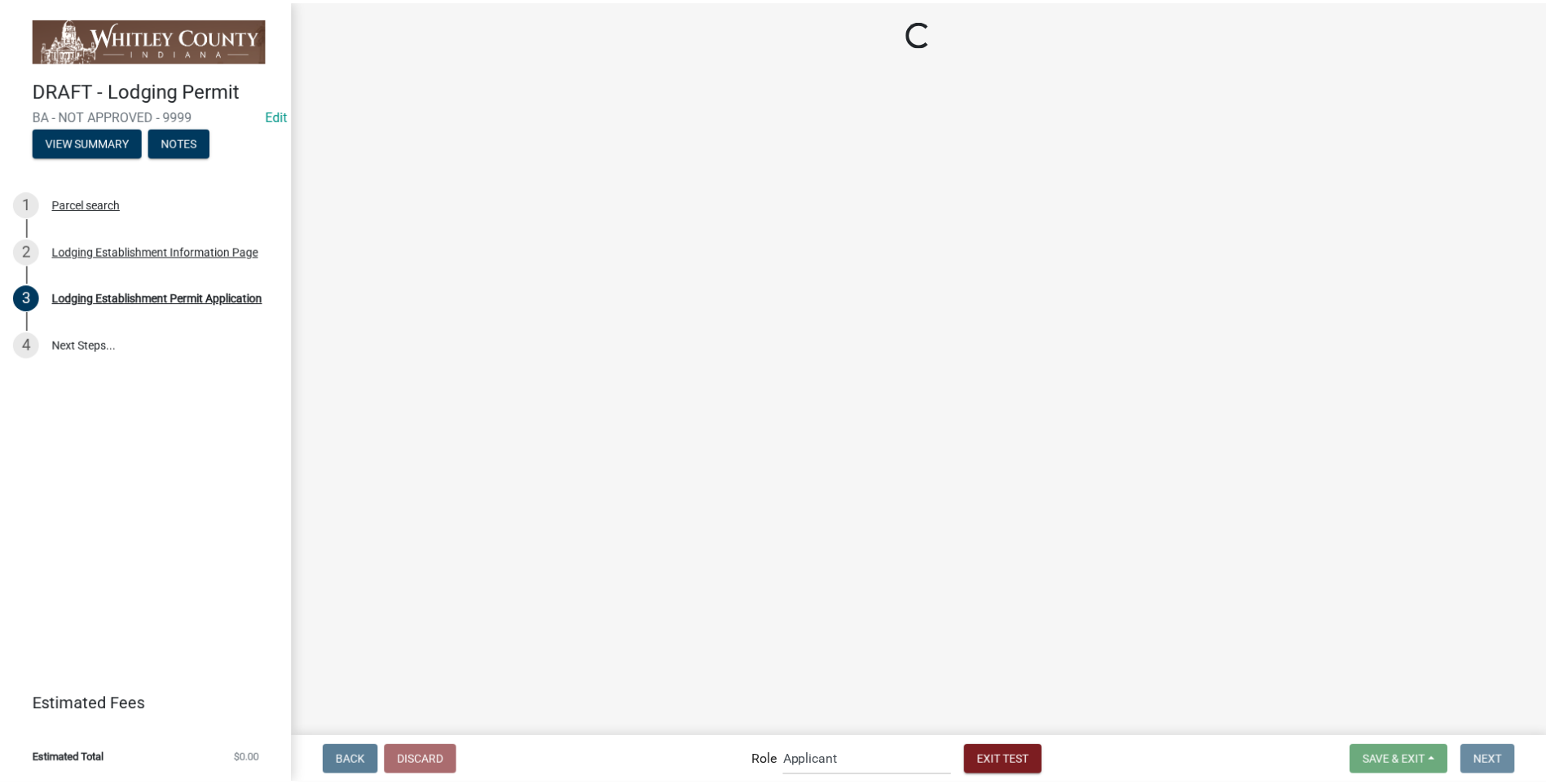
scroll to position [0, 0]
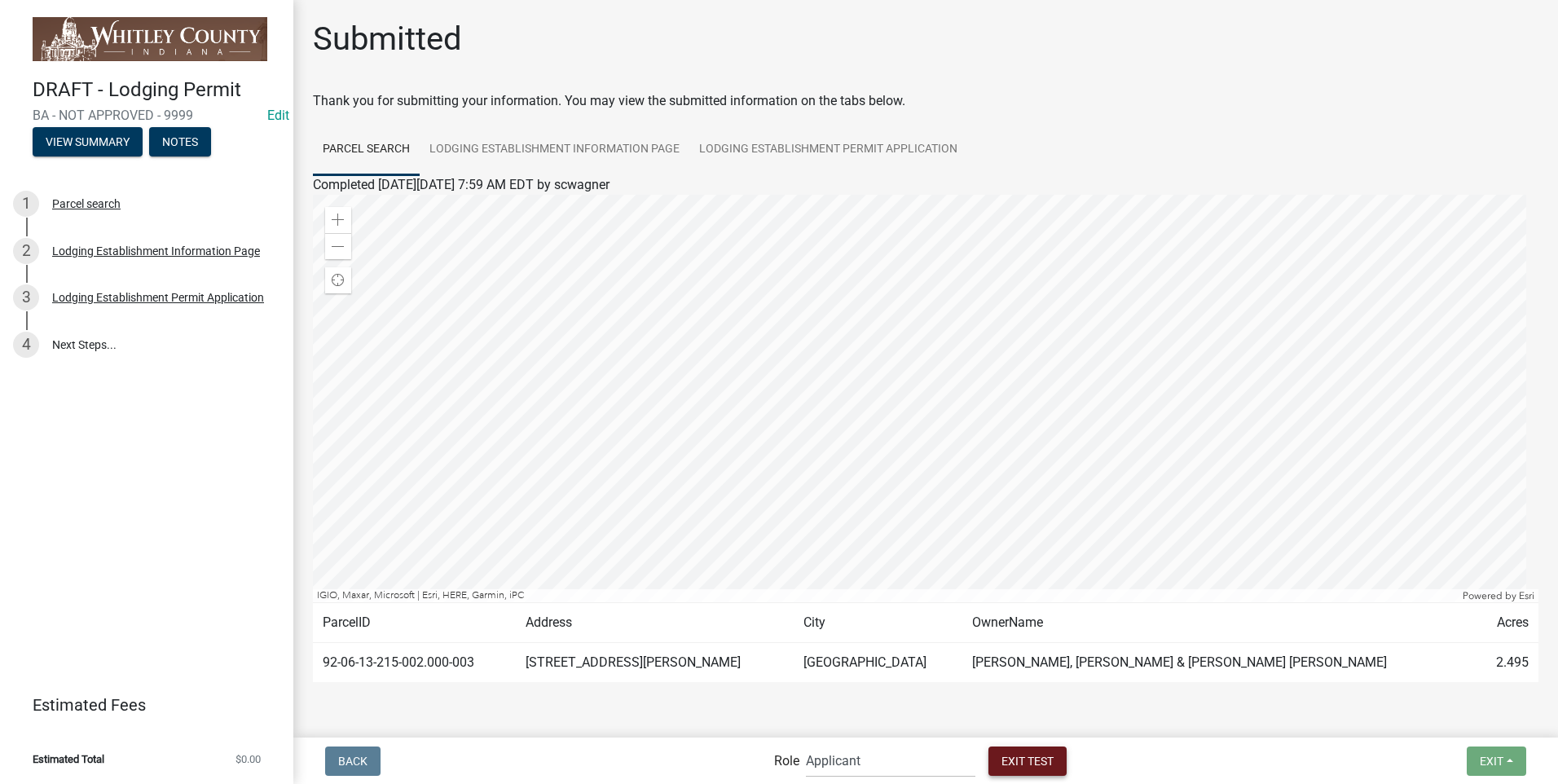
click at [1018, 755] on span "Exit Test" at bounding box center [1028, 760] width 53 height 13
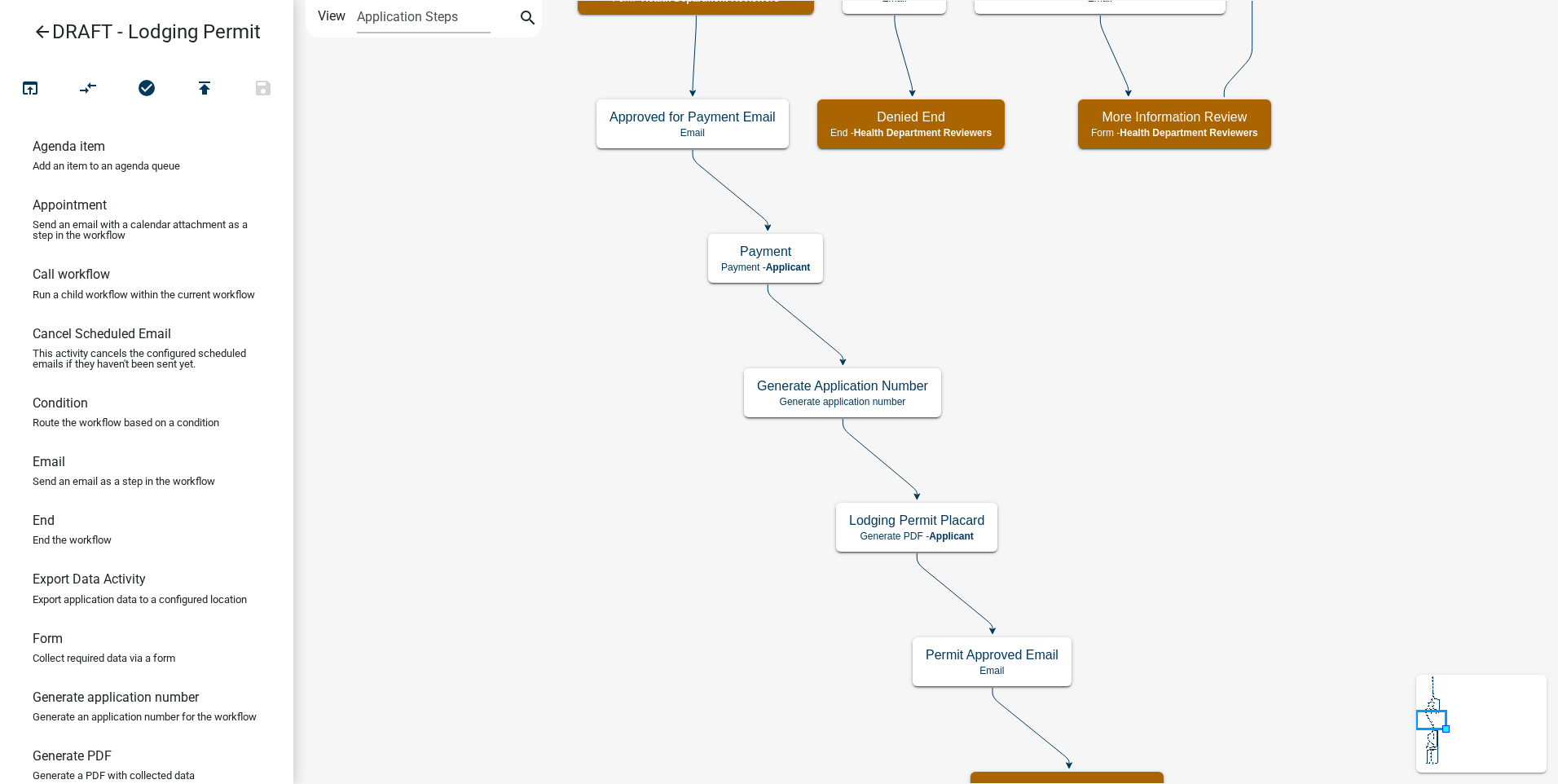
click at [40, 32] on icon "arrow_back" at bounding box center [43, 34] width 20 height 23
